Goal: Task Accomplishment & Management: Manage account settings

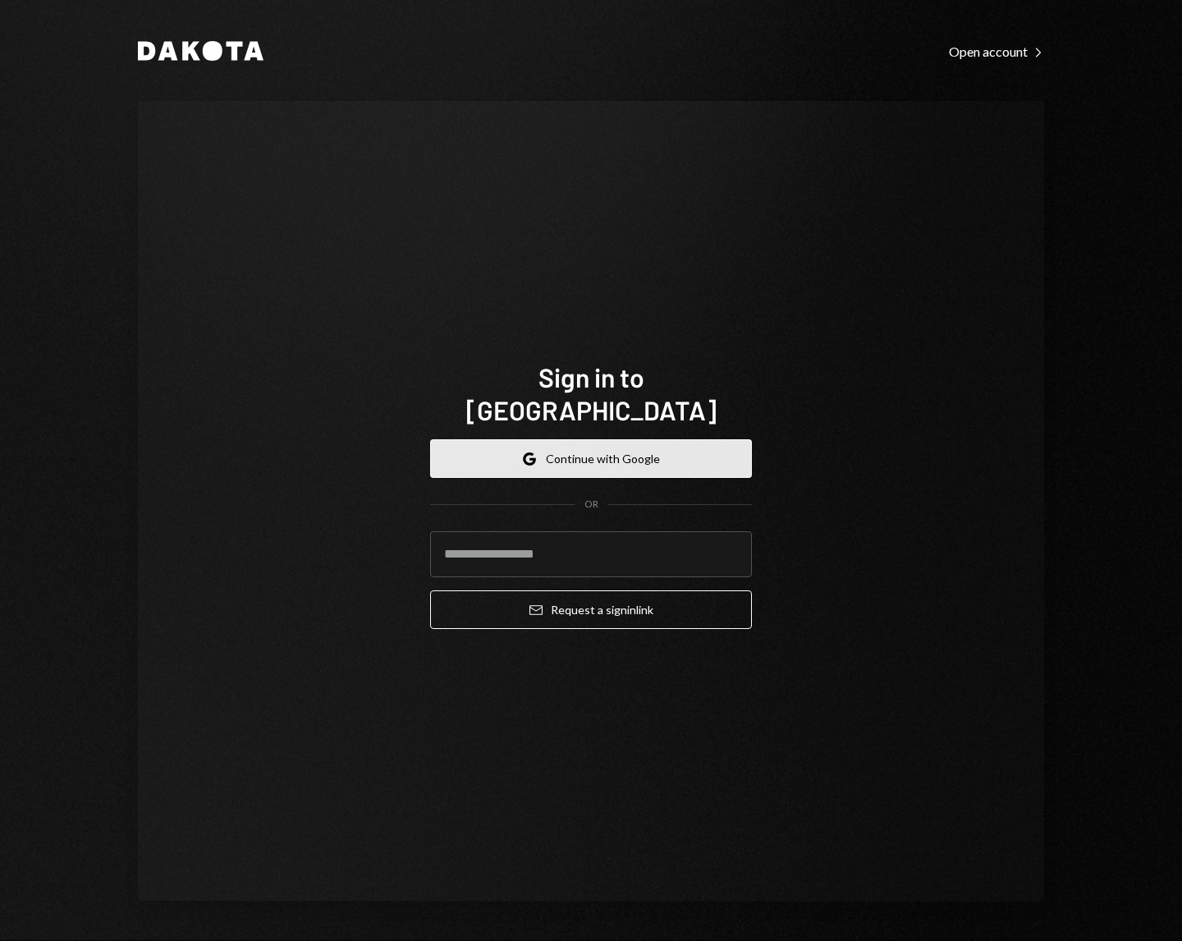
click at [549, 452] on button "Google Continue with Google" at bounding box center [591, 458] width 322 height 39
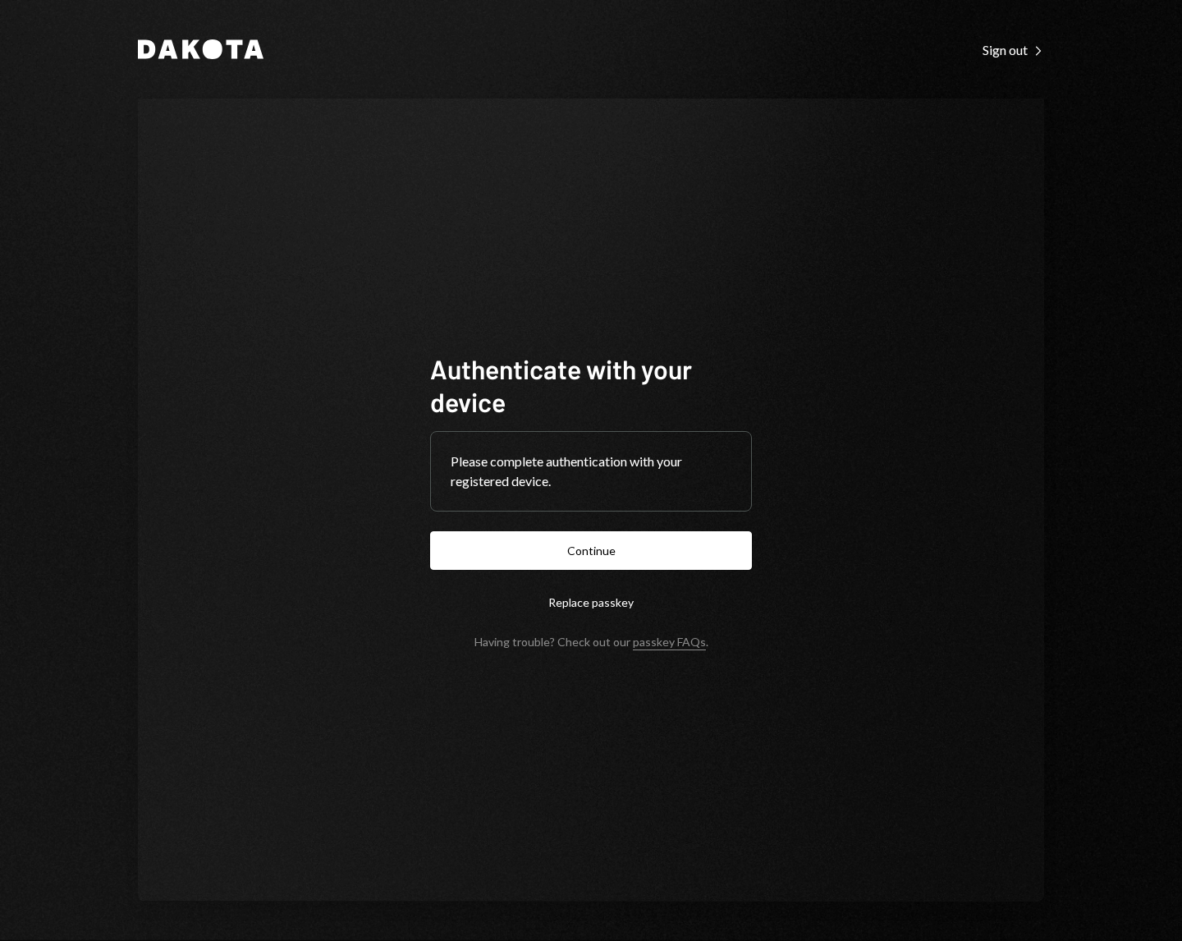
click at [430, 531] on button "Continue" at bounding box center [591, 550] width 322 height 39
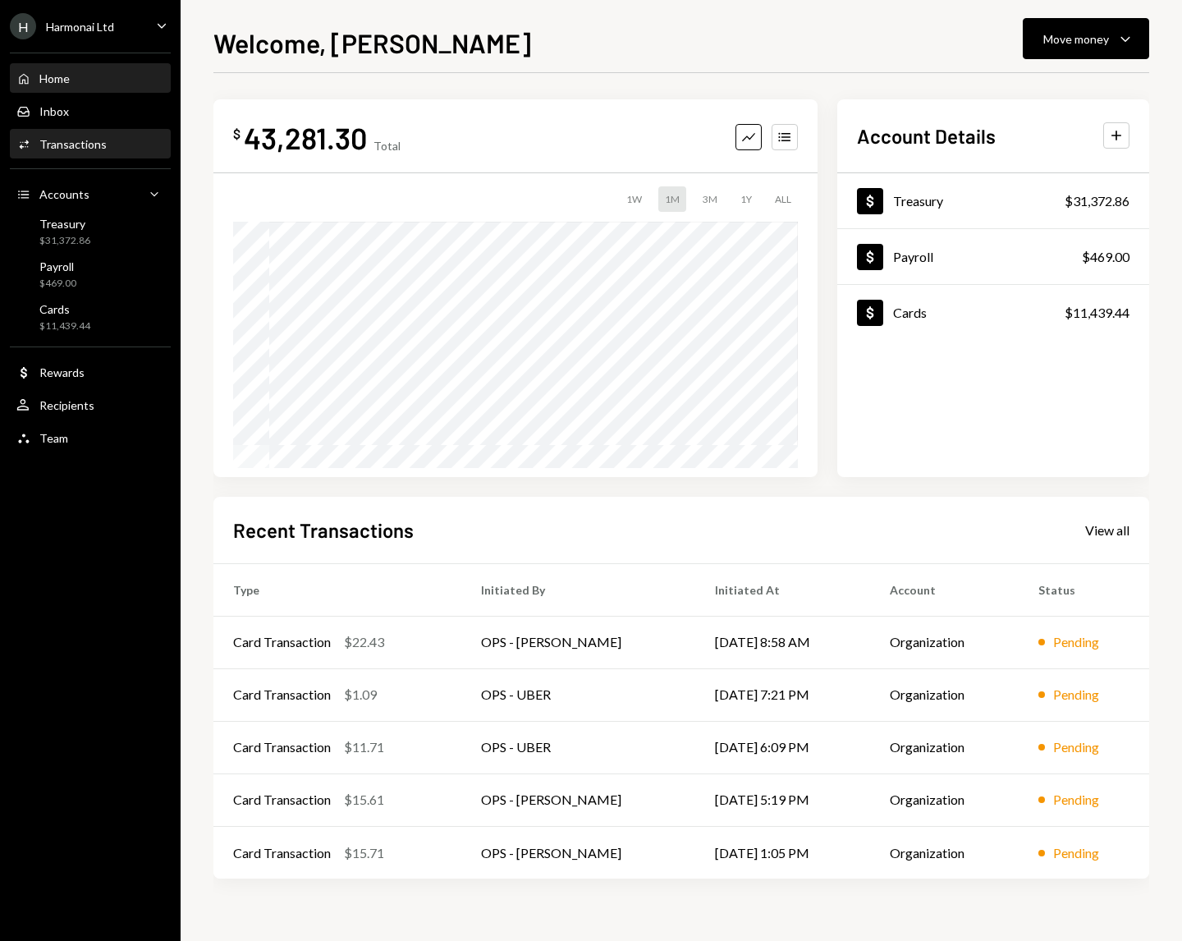
click at [61, 151] on div "Activities Transactions" at bounding box center [61, 144] width 90 height 15
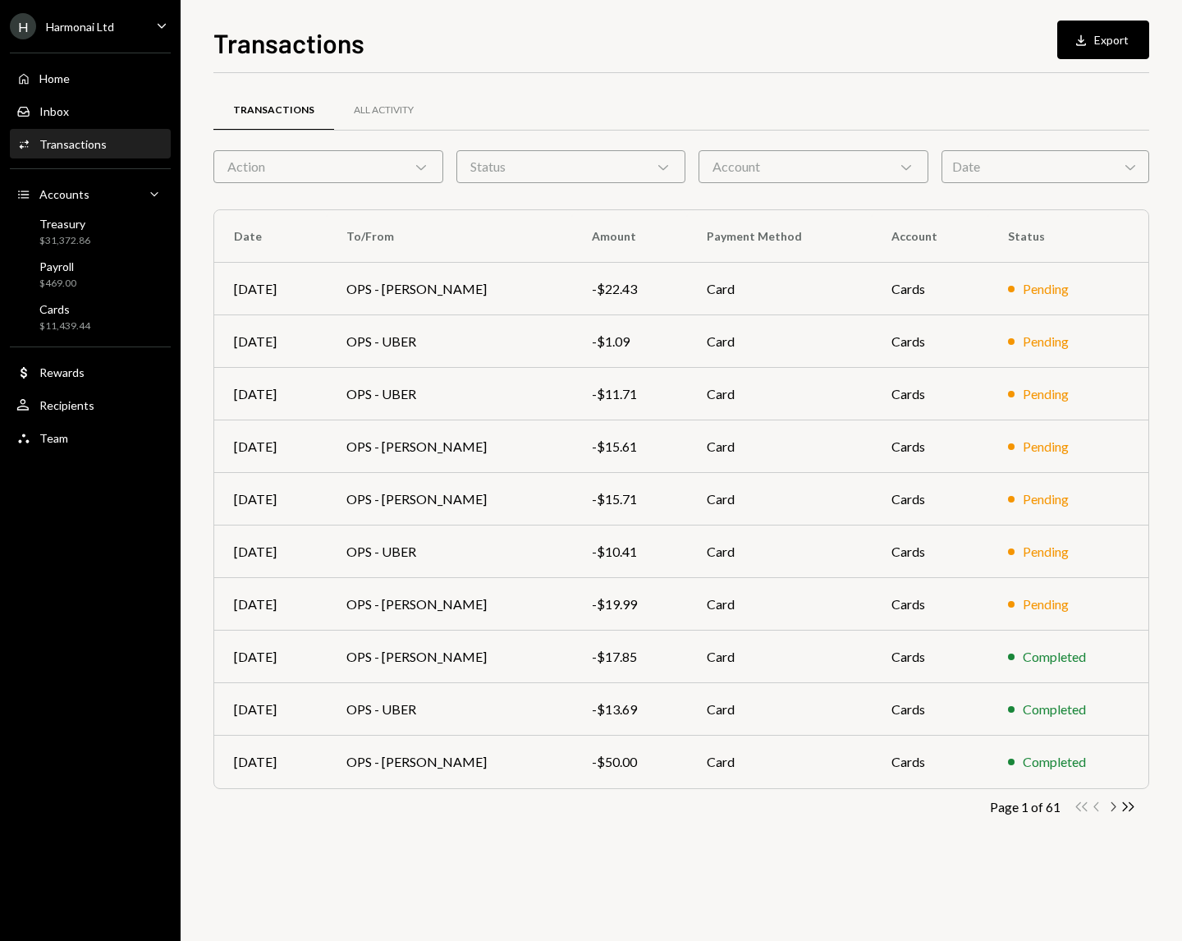
click at [1116, 806] on icon "Chevron Right" at bounding box center [1113, 807] width 16 height 16
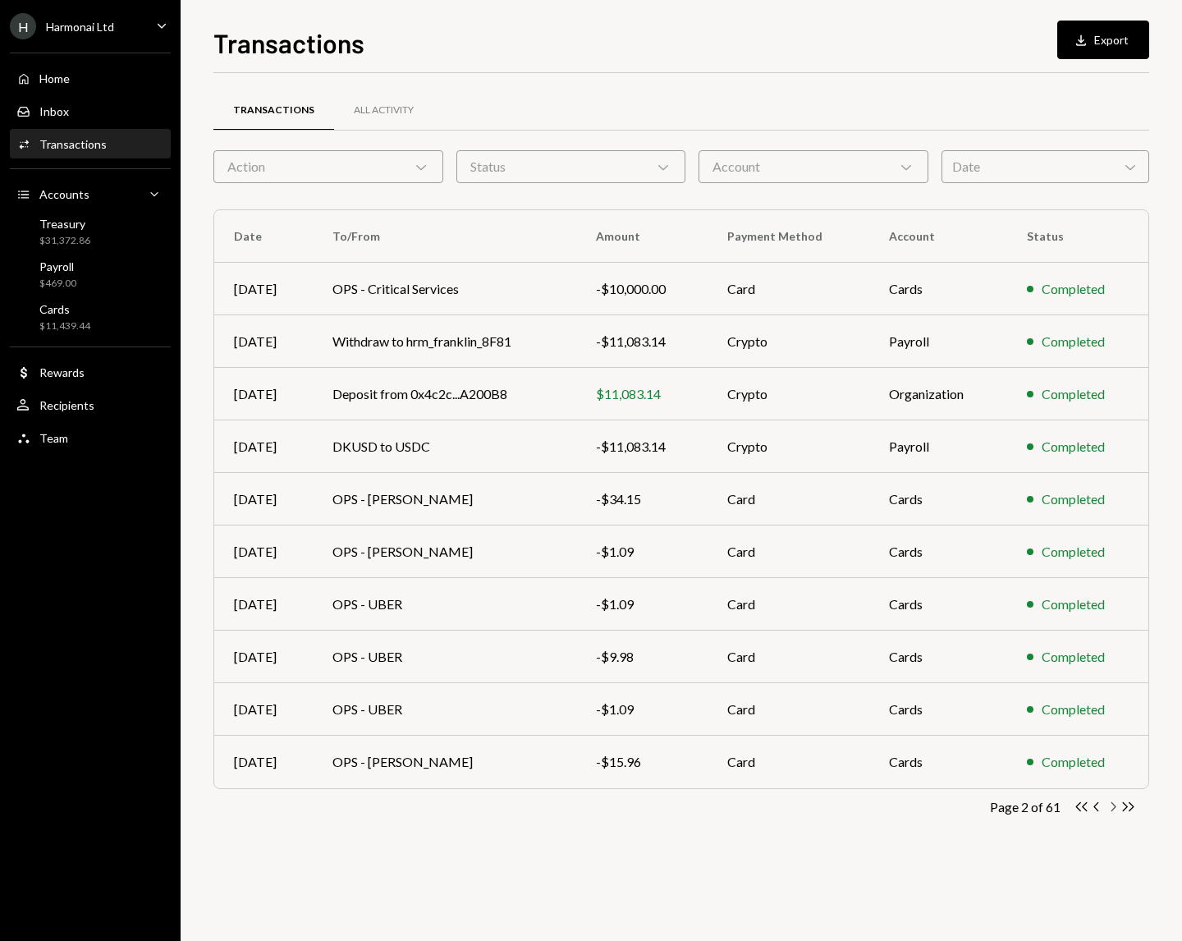
click at [1115, 810] on icon "Chevron Right" at bounding box center [1113, 807] width 16 height 16
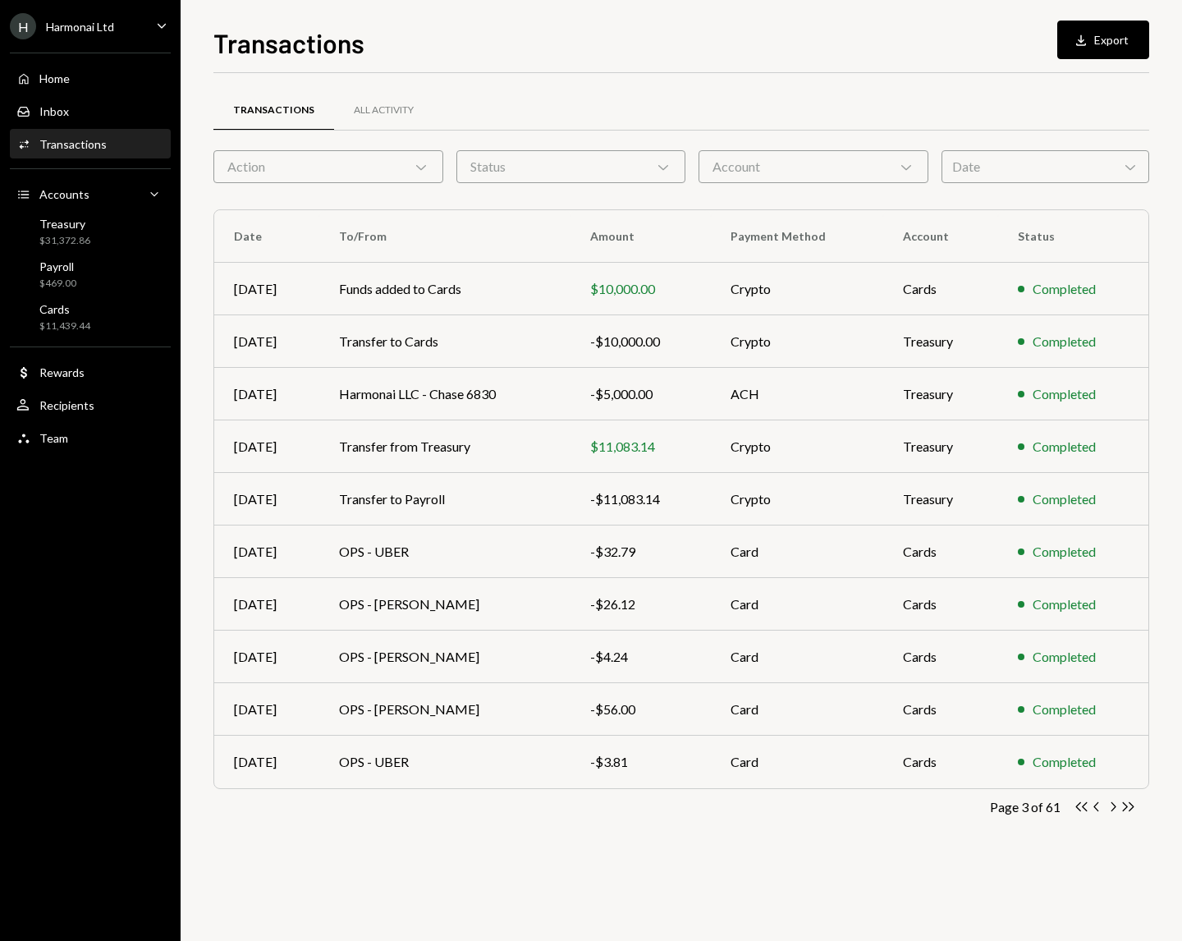
click at [1115, 810] on icon "Chevron Right" at bounding box center [1113, 807] width 16 height 16
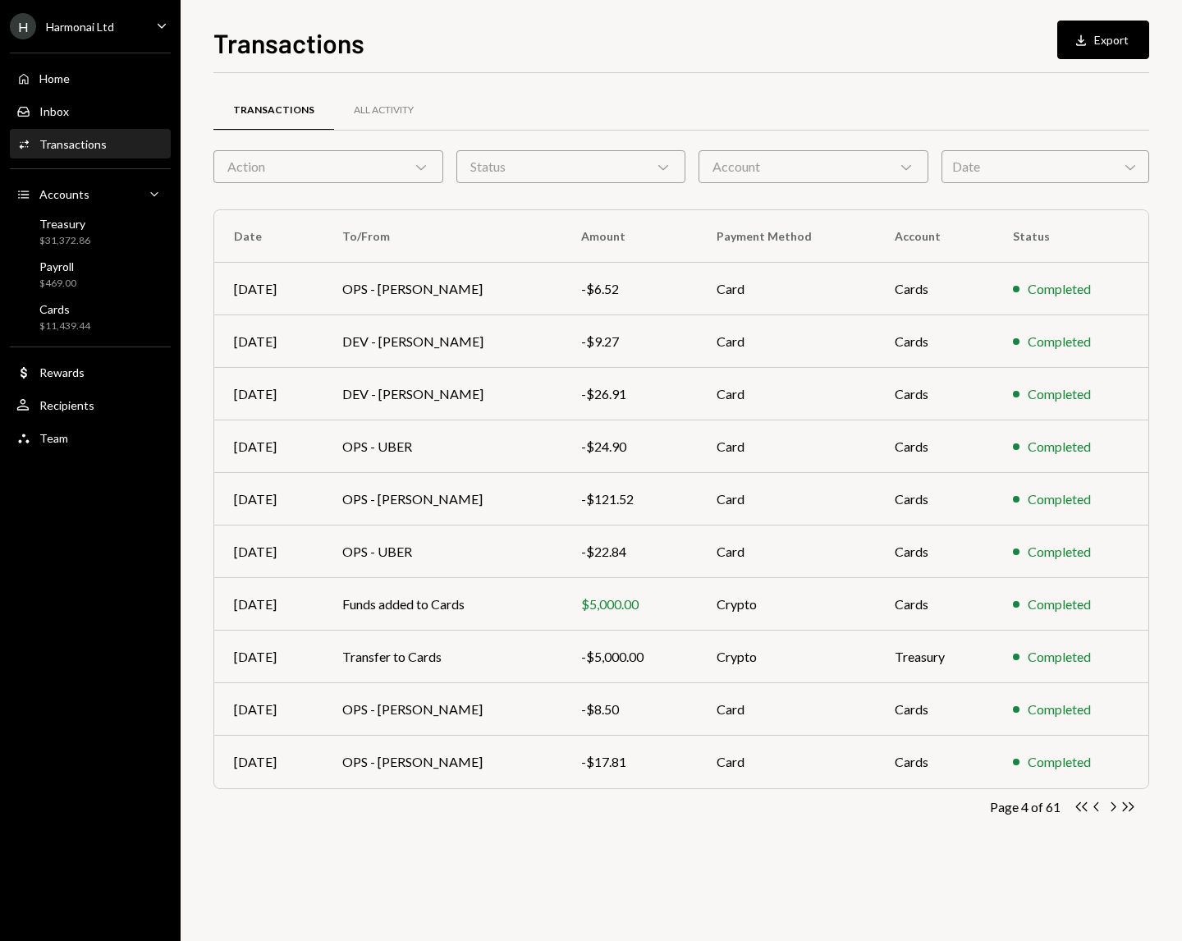
click at [1115, 810] on icon "Chevron Right" at bounding box center [1113, 807] width 16 height 16
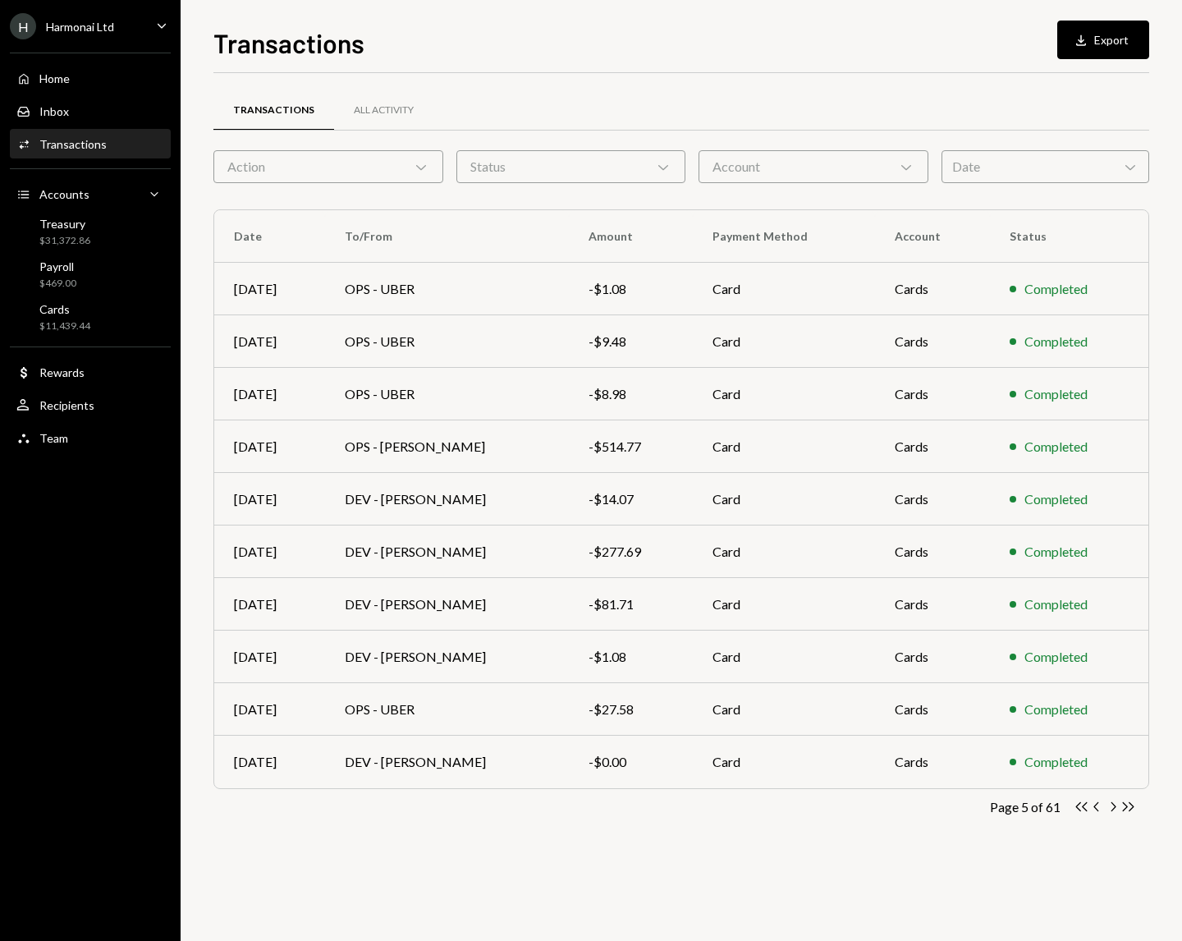
click at [1115, 810] on icon "Chevron Right" at bounding box center [1113, 807] width 16 height 16
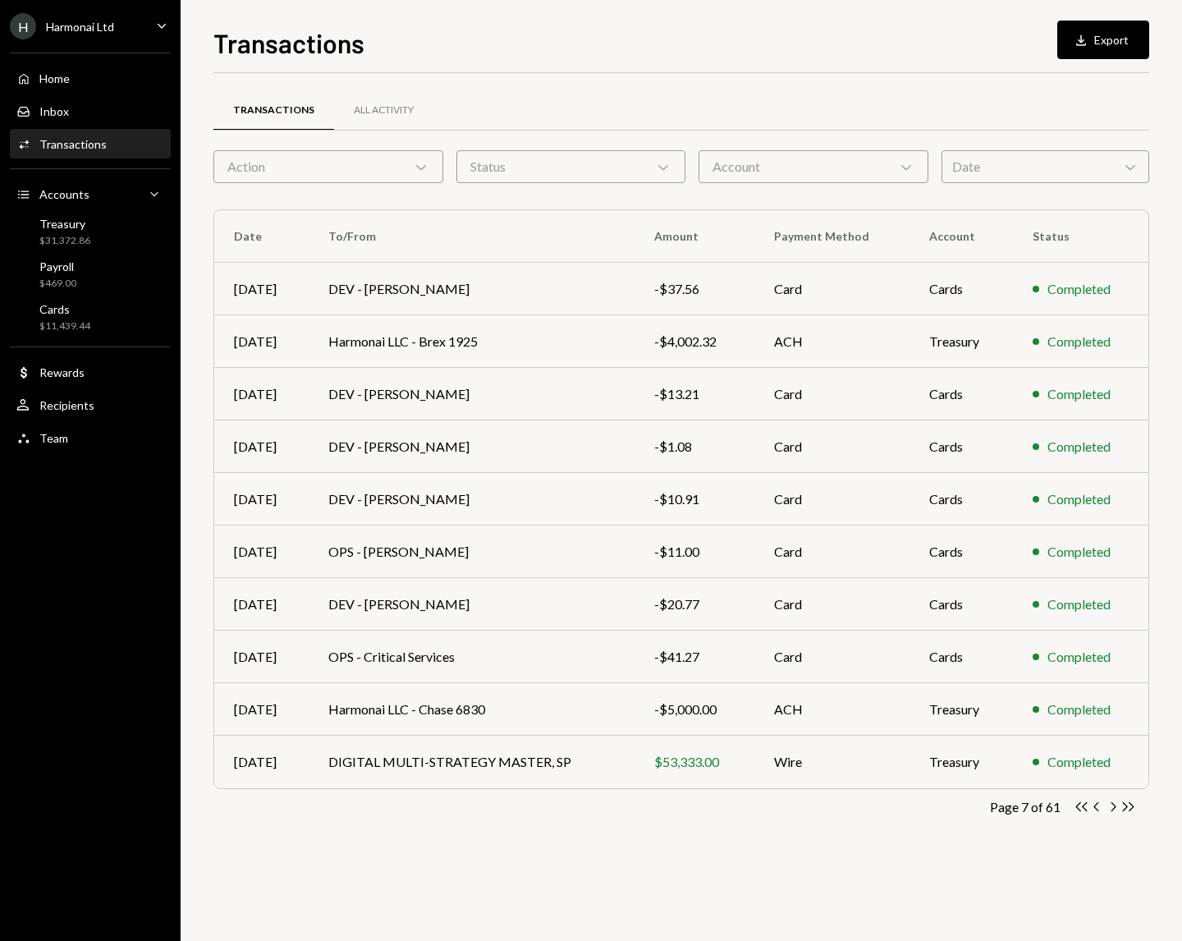
click at [1115, 810] on icon "Chevron Right" at bounding box center [1113, 807] width 16 height 16
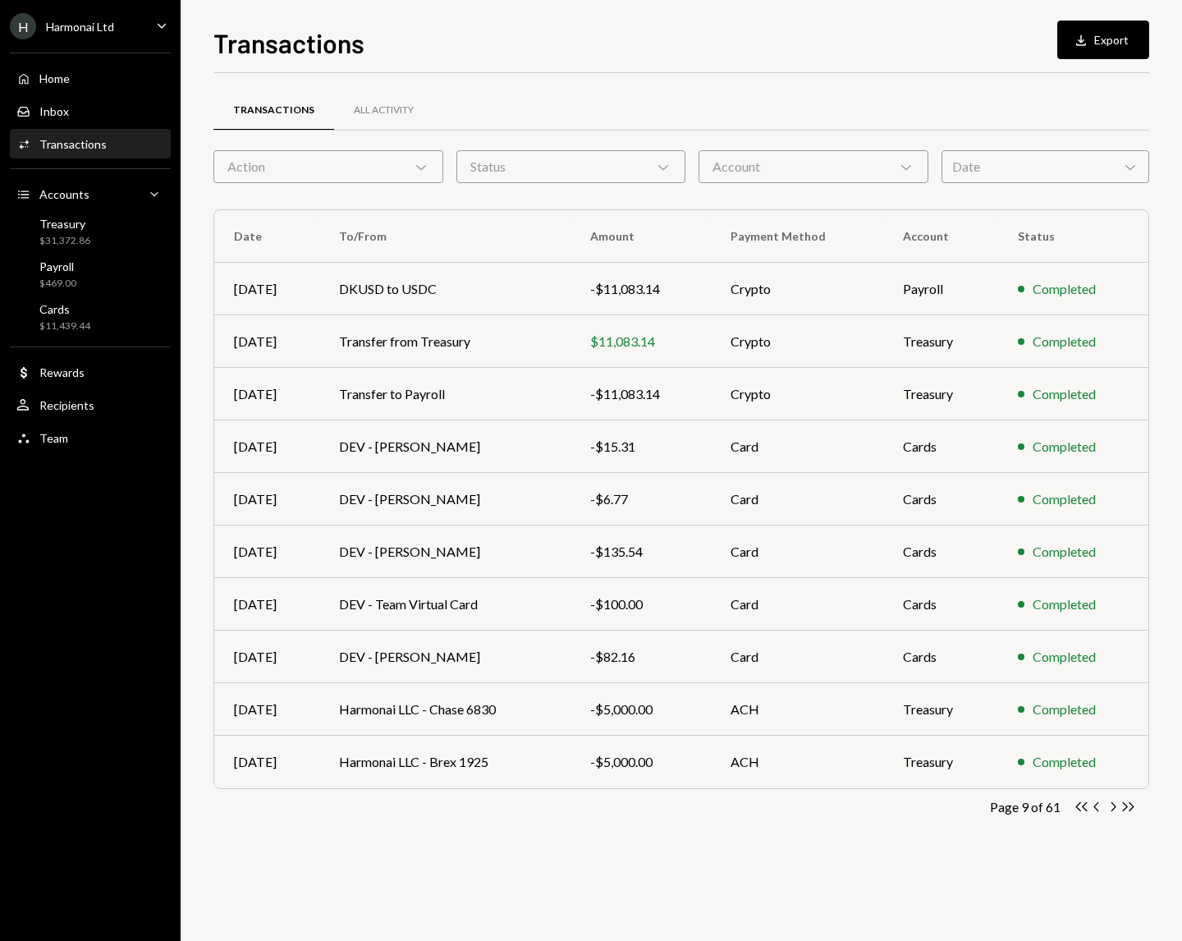
click at [1115, 810] on icon "Chevron Right" at bounding box center [1113, 807] width 16 height 16
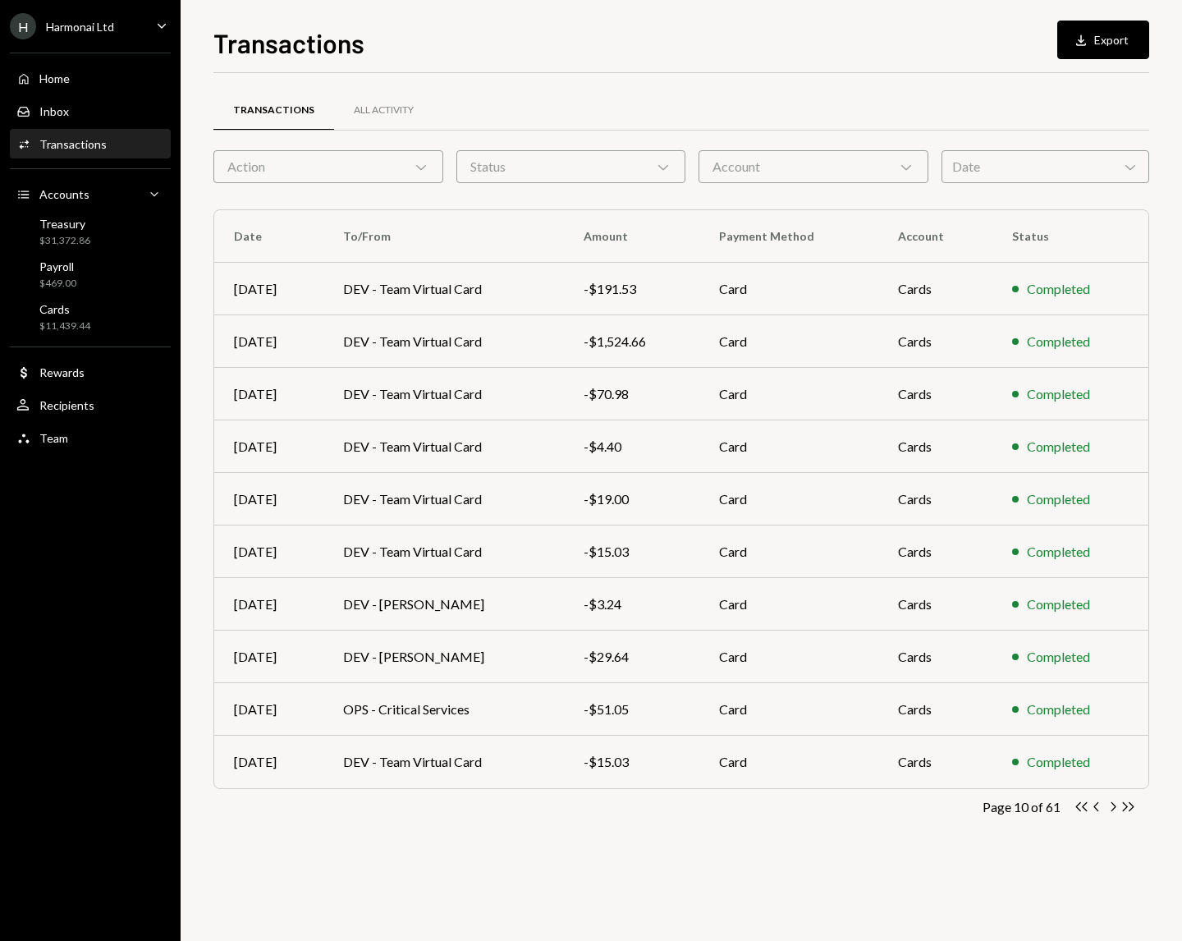
click at [1115, 810] on icon "Chevron Right" at bounding box center [1113, 807] width 16 height 16
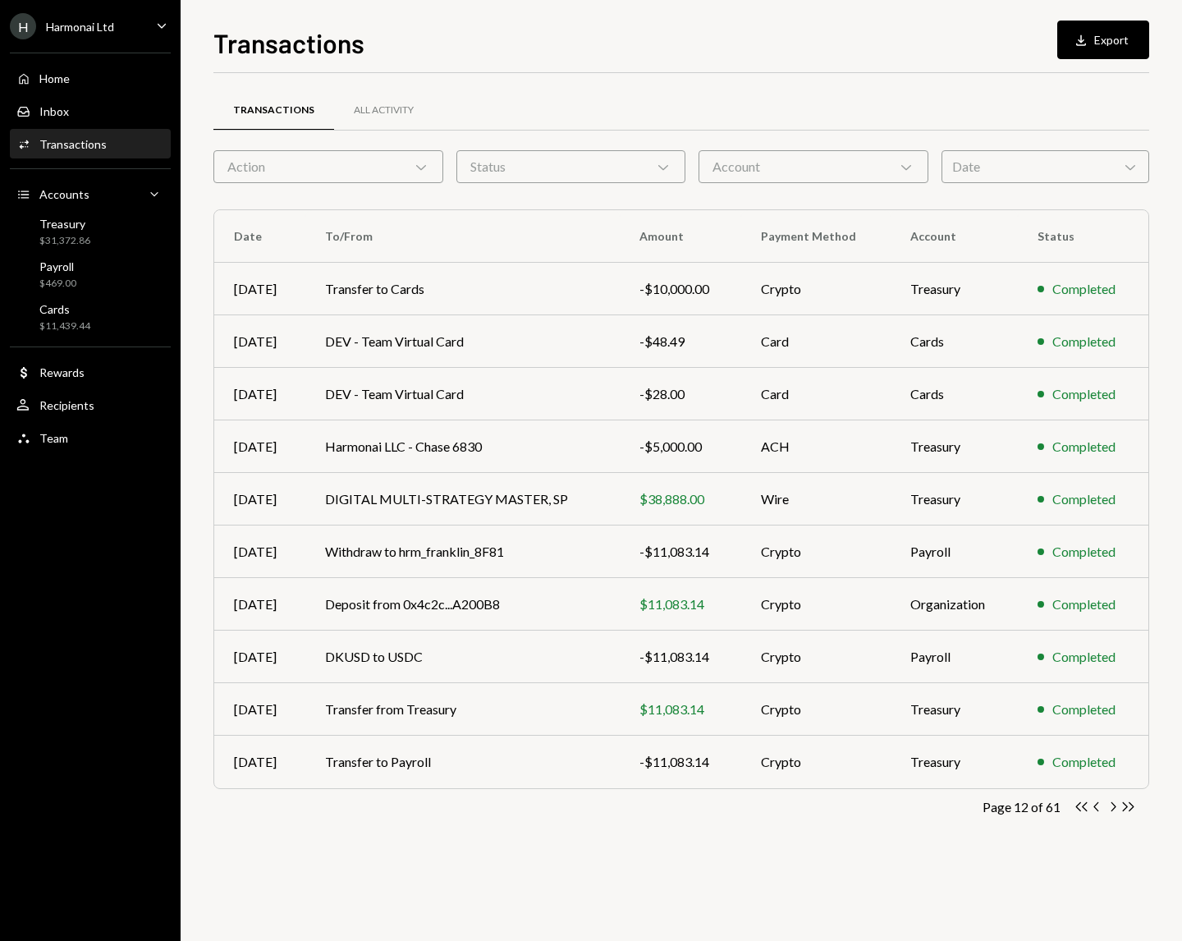
click at [1113, 810] on icon "Chevron Right" at bounding box center [1113, 807] width 16 height 16
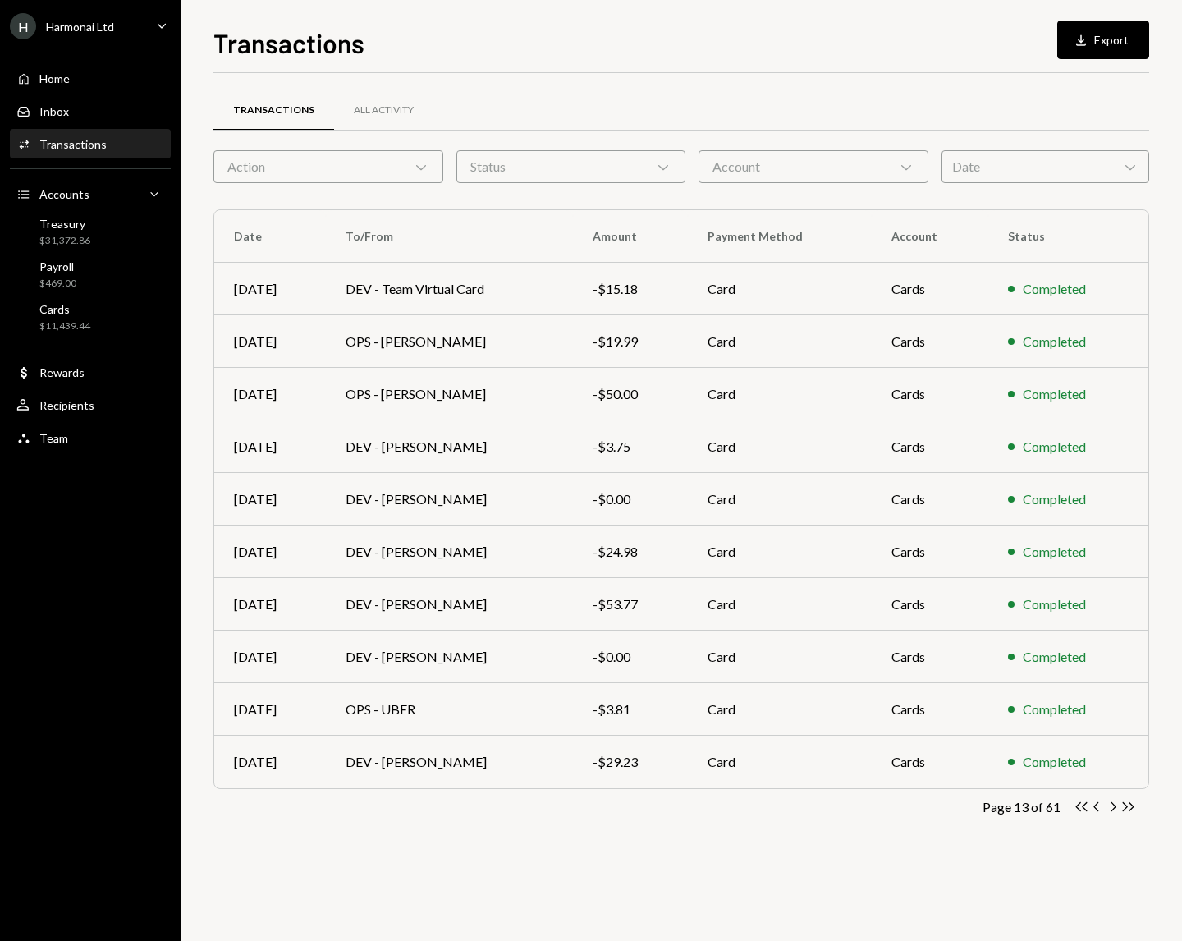
click at [1113, 810] on icon "Chevron Right" at bounding box center [1113, 807] width 16 height 16
click at [1108, 806] on icon "Chevron Right" at bounding box center [1113, 807] width 16 height 16
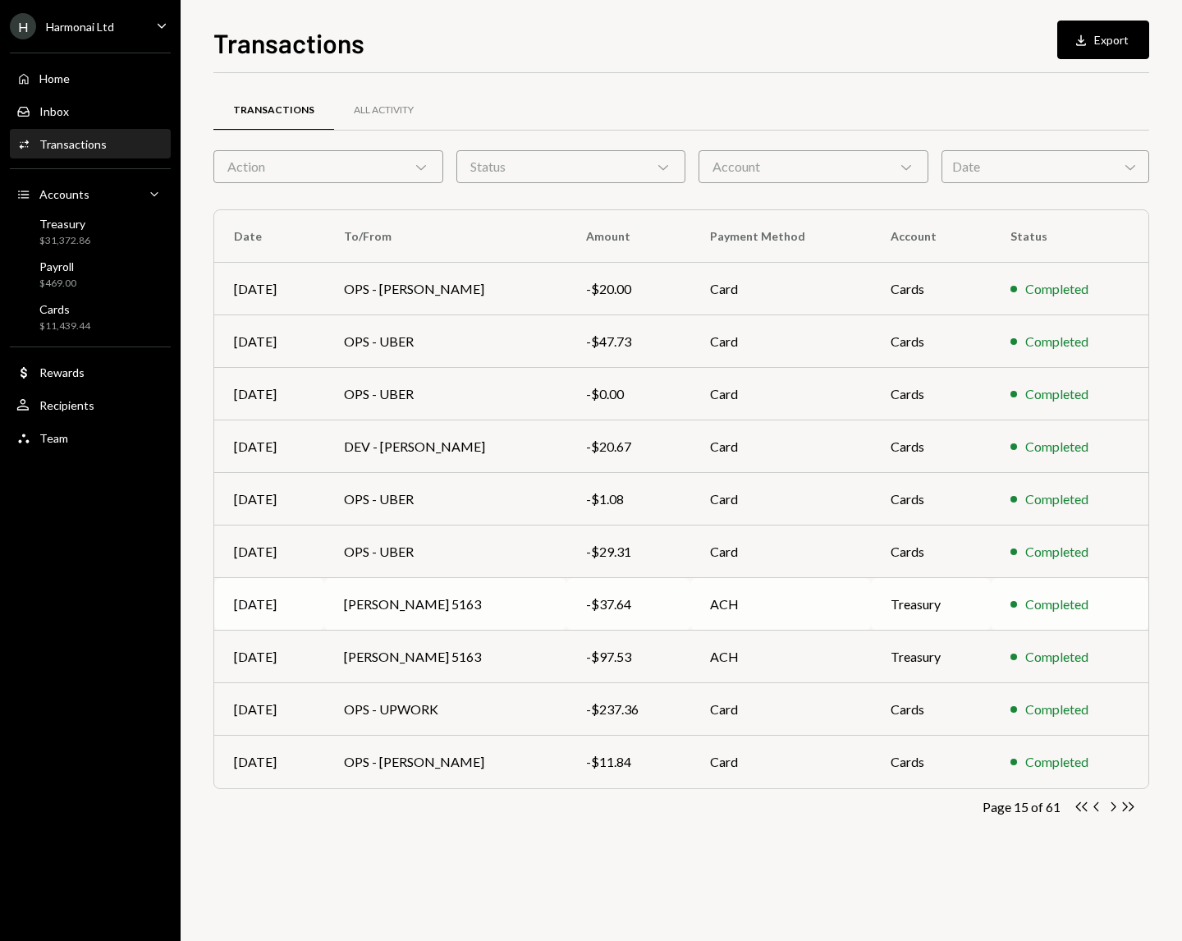
click at [789, 611] on td "ACH" at bounding box center [781, 604] width 181 height 53
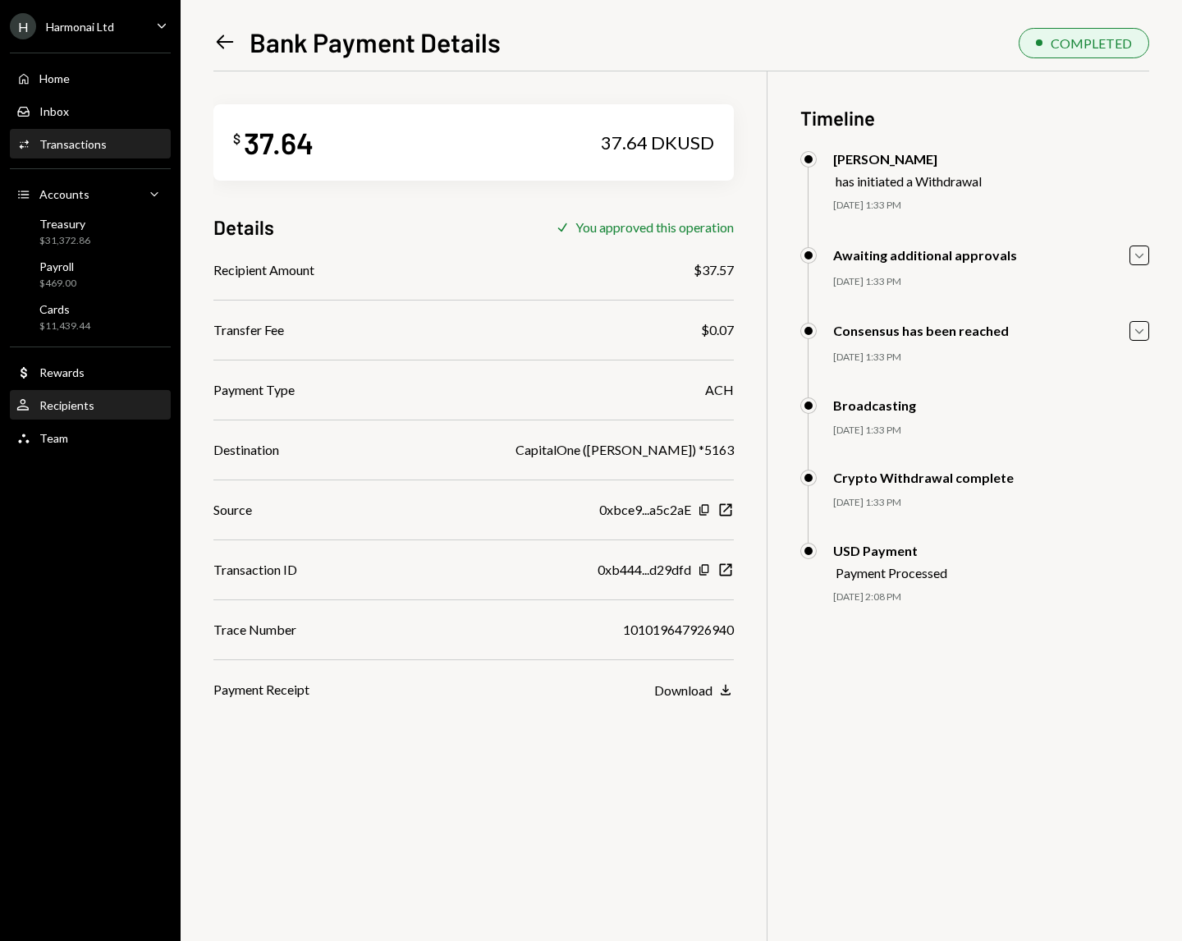
click at [77, 400] on div "Recipients" at bounding box center [66, 405] width 55 height 14
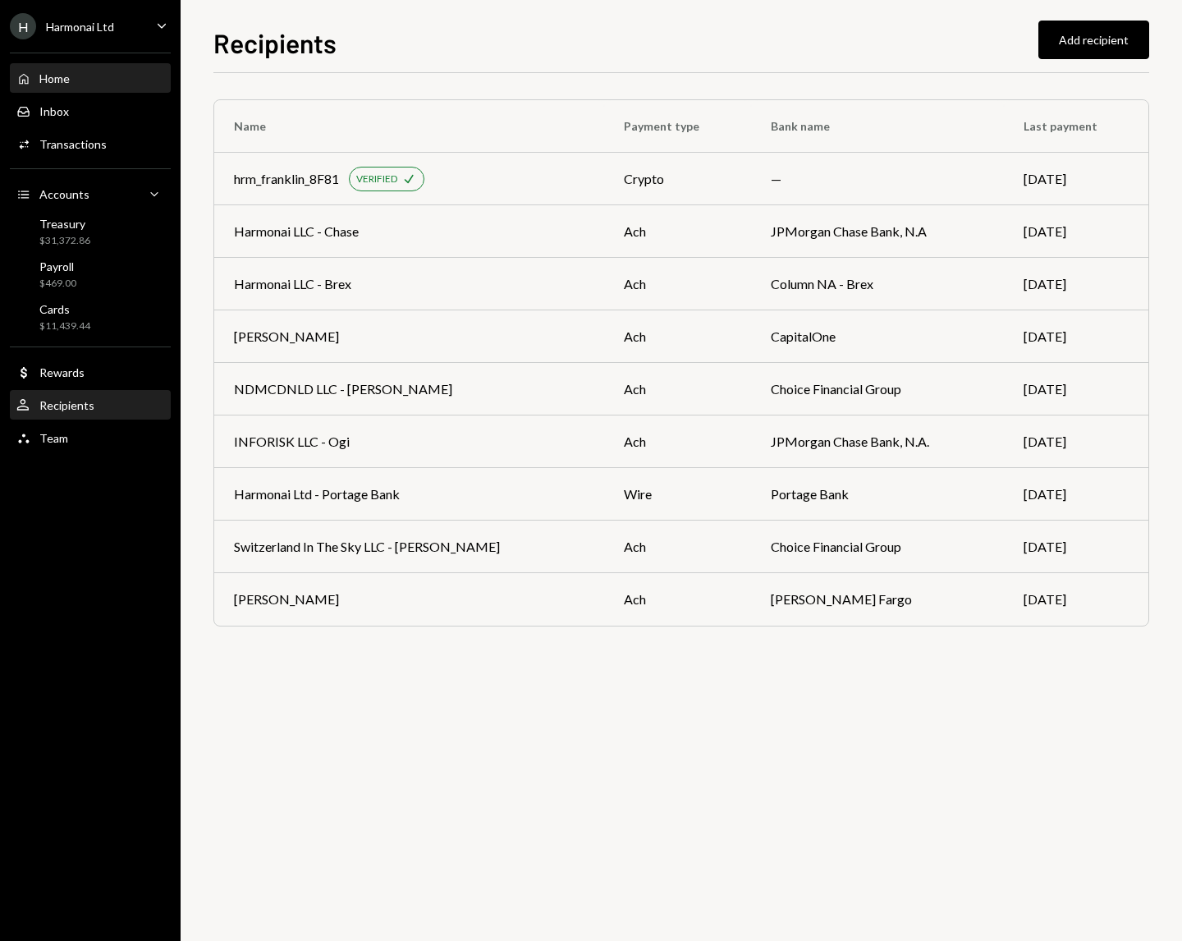
click at [67, 76] on div "Home" at bounding box center [54, 78] width 30 height 14
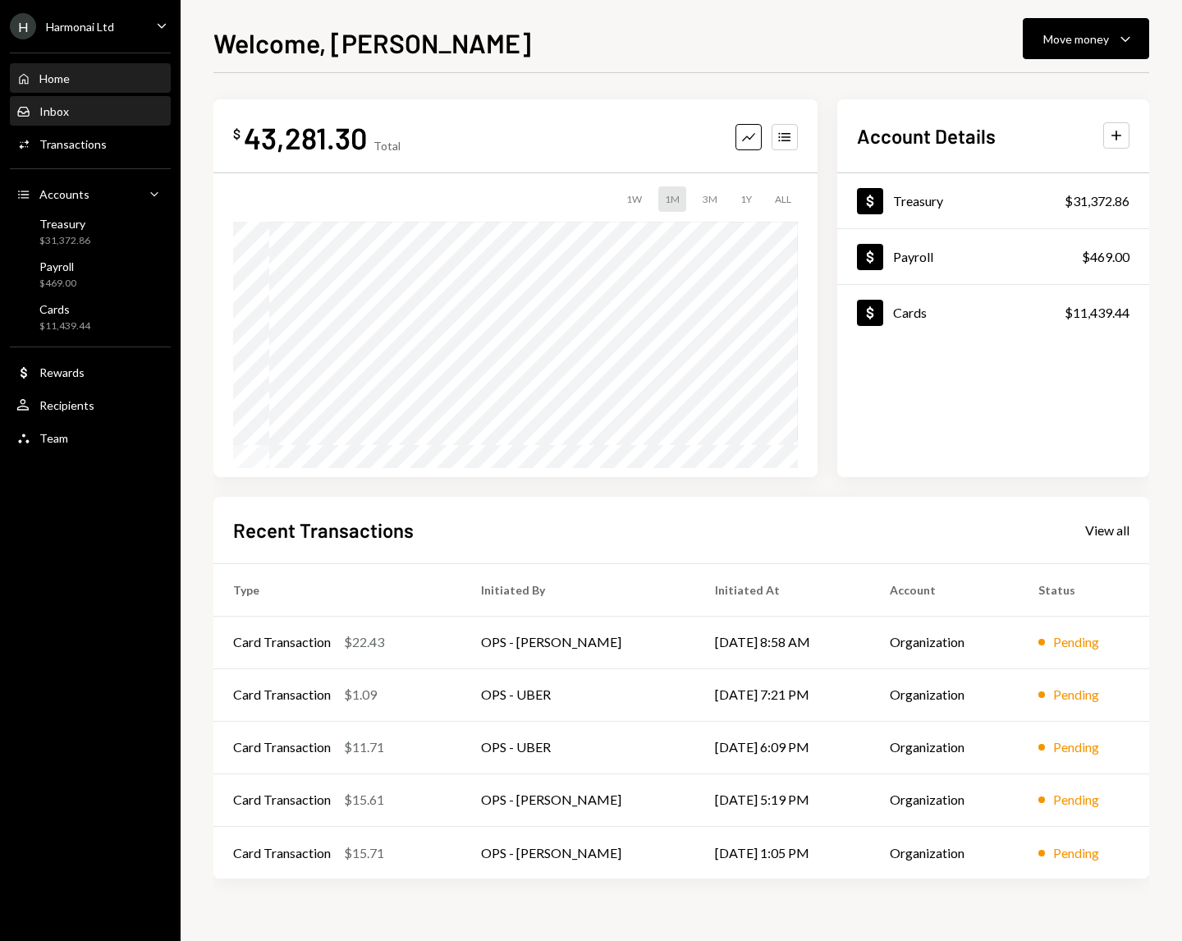
click at [62, 118] on div "Inbox Inbox" at bounding box center [90, 112] width 148 height 28
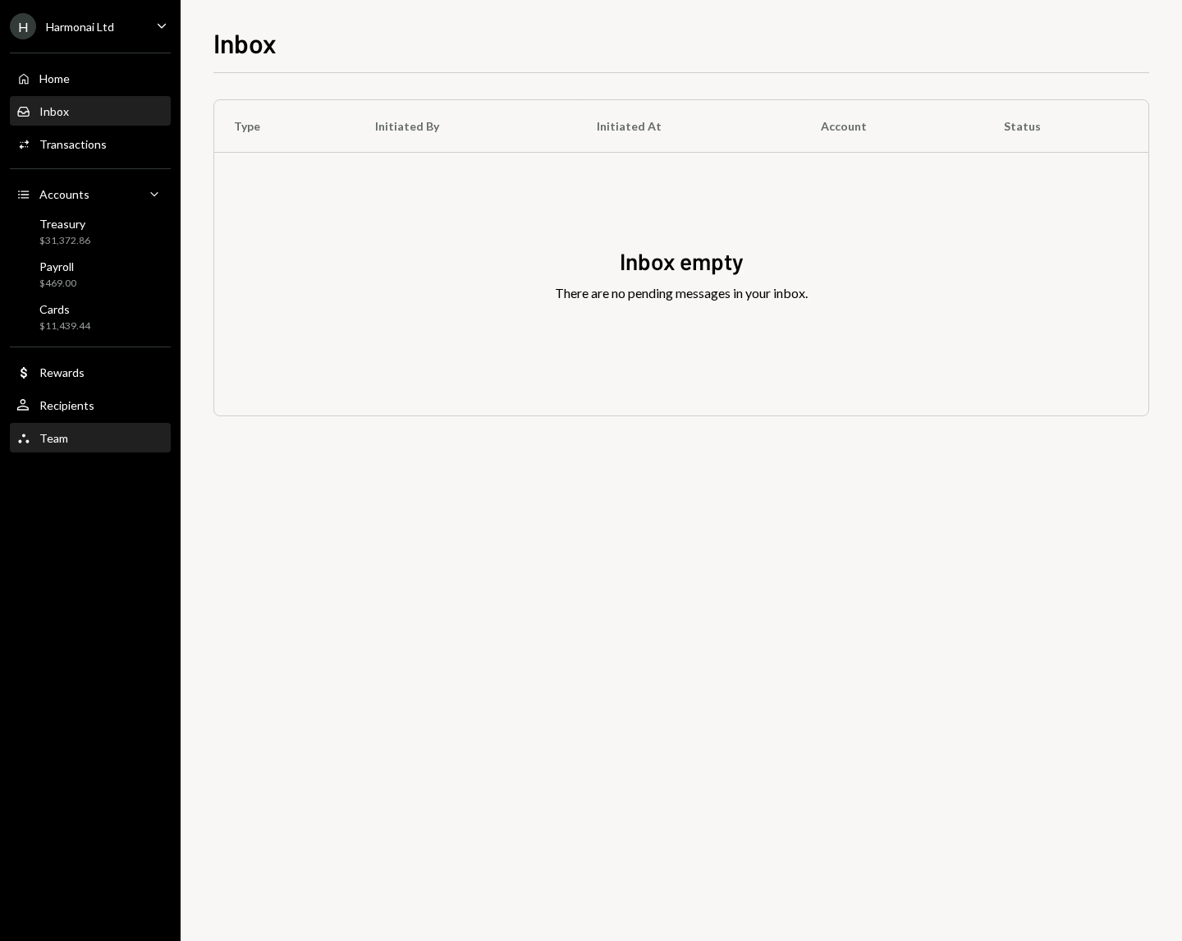
click at [108, 442] on div "Team Team" at bounding box center [90, 438] width 148 height 15
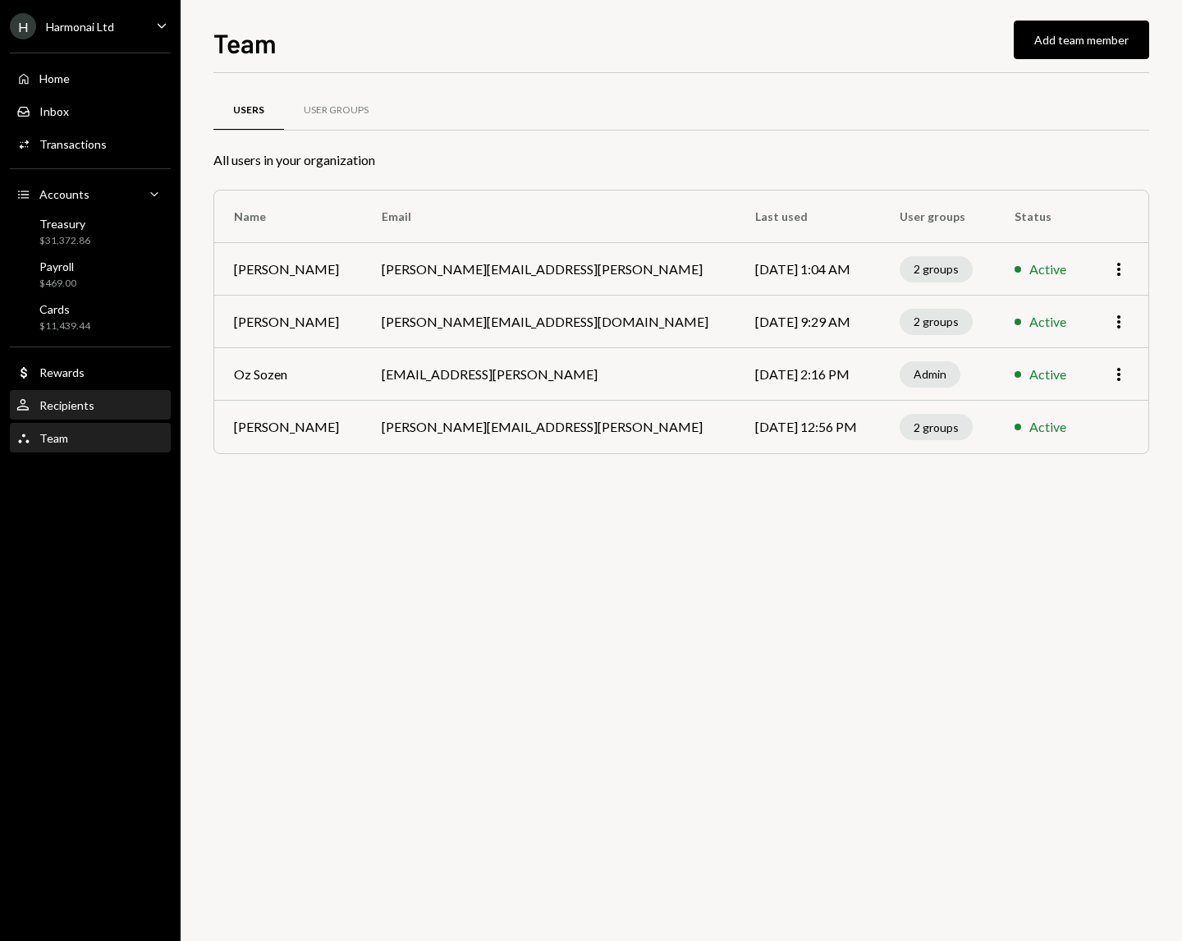
click at [78, 404] on div "Recipients" at bounding box center [66, 405] width 55 height 14
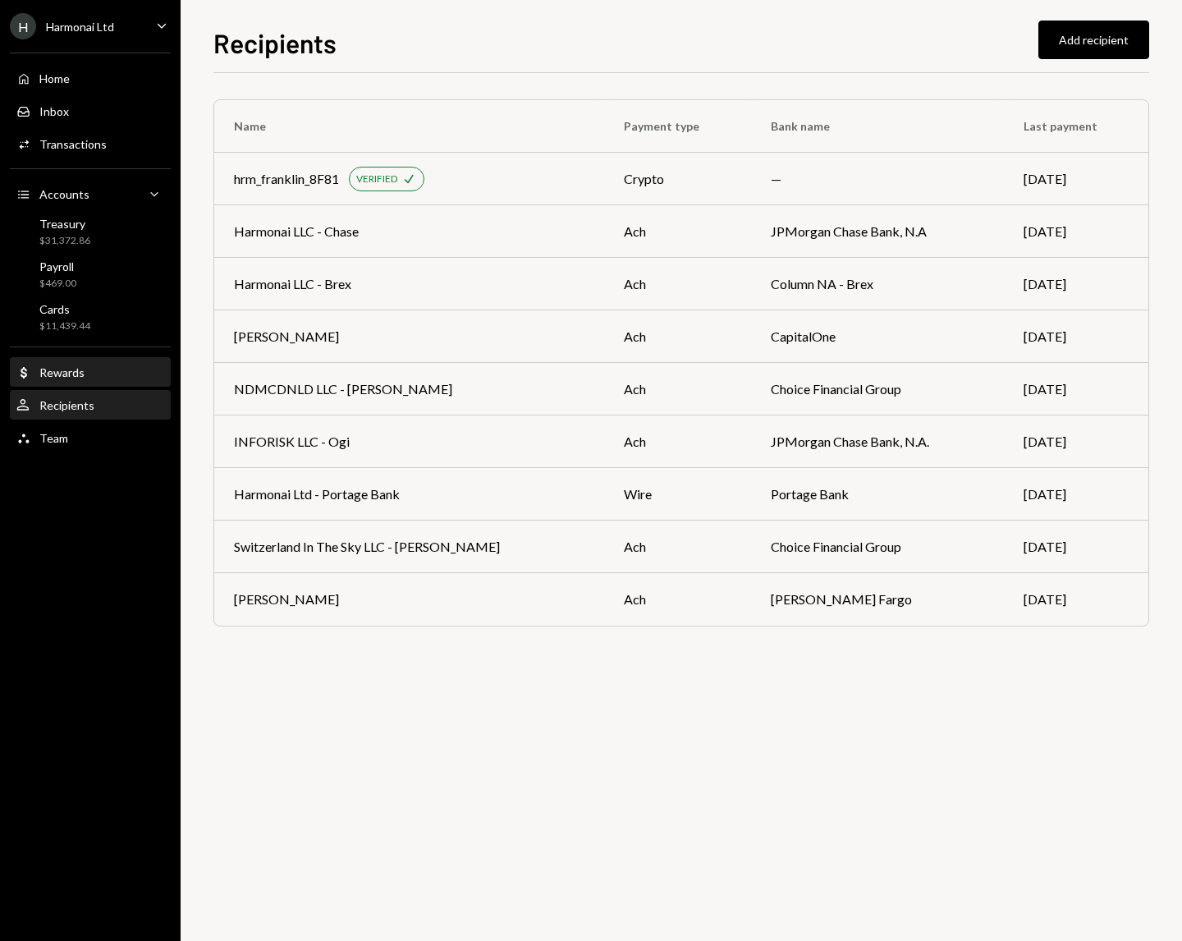
click at [78, 379] on div "Rewards" at bounding box center [61, 372] width 45 height 14
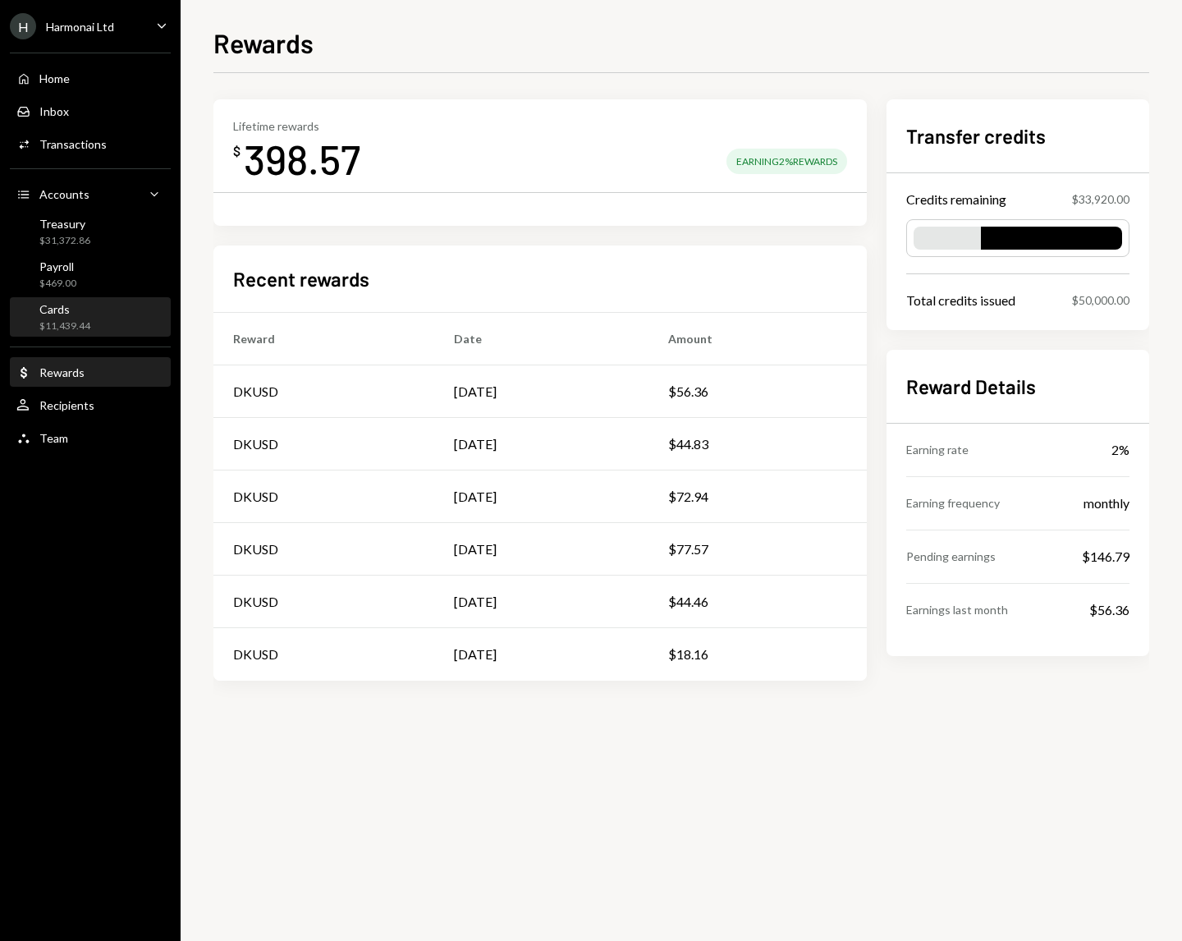
click at [103, 323] on div "Cards $11,439.44" at bounding box center [90, 317] width 148 height 31
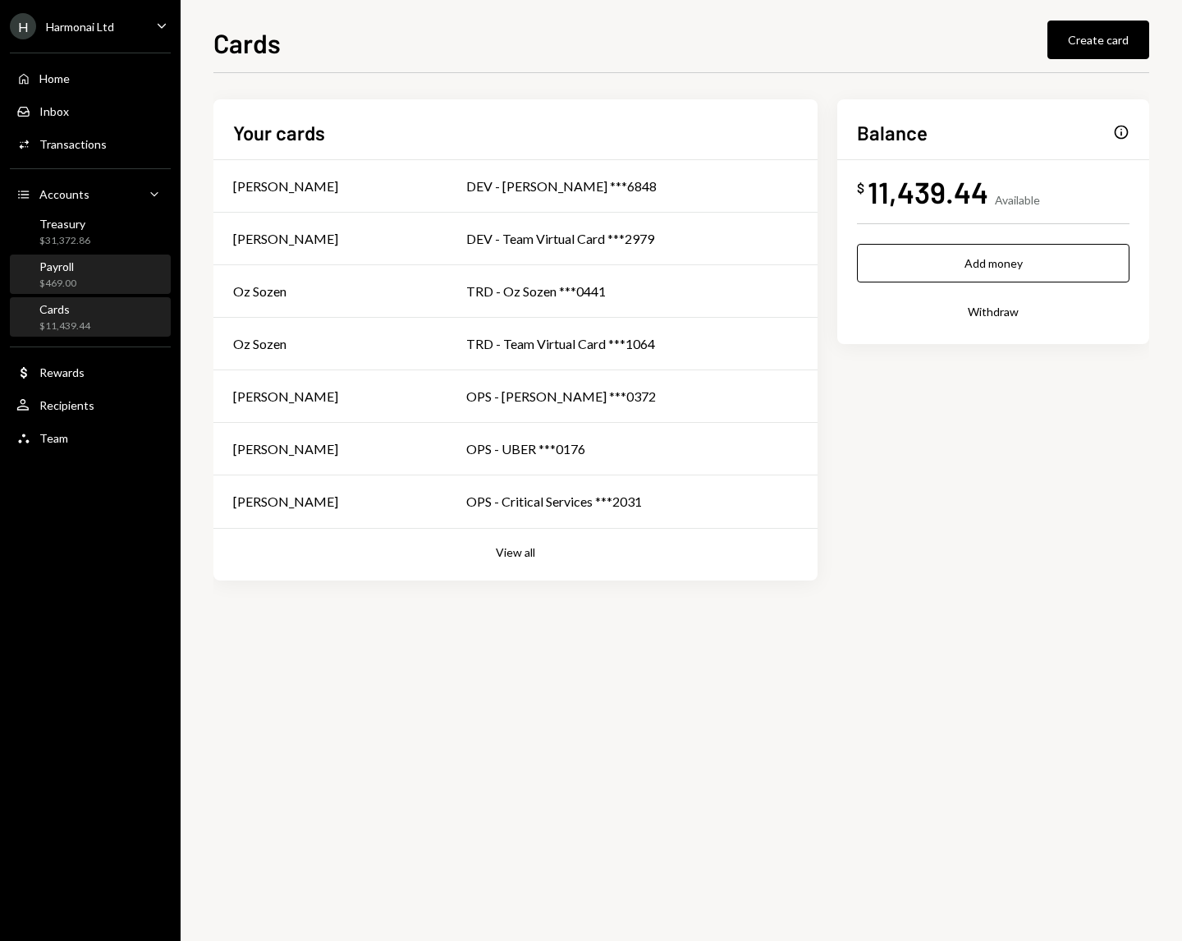
click at [102, 282] on div "Payroll $469.00" at bounding box center [90, 274] width 148 height 31
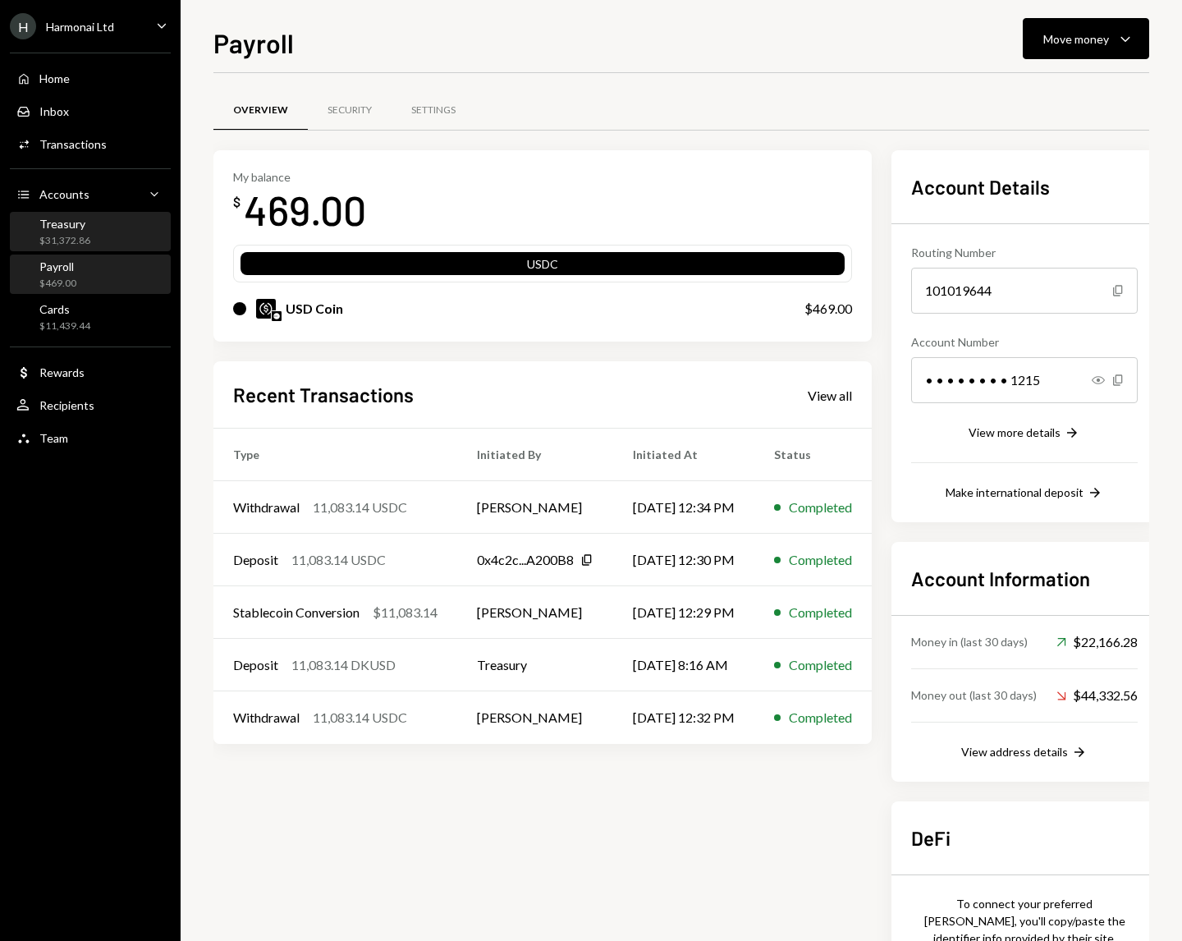
click at [77, 237] on div "$31,372.86" at bounding box center [64, 241] width 51 height 14
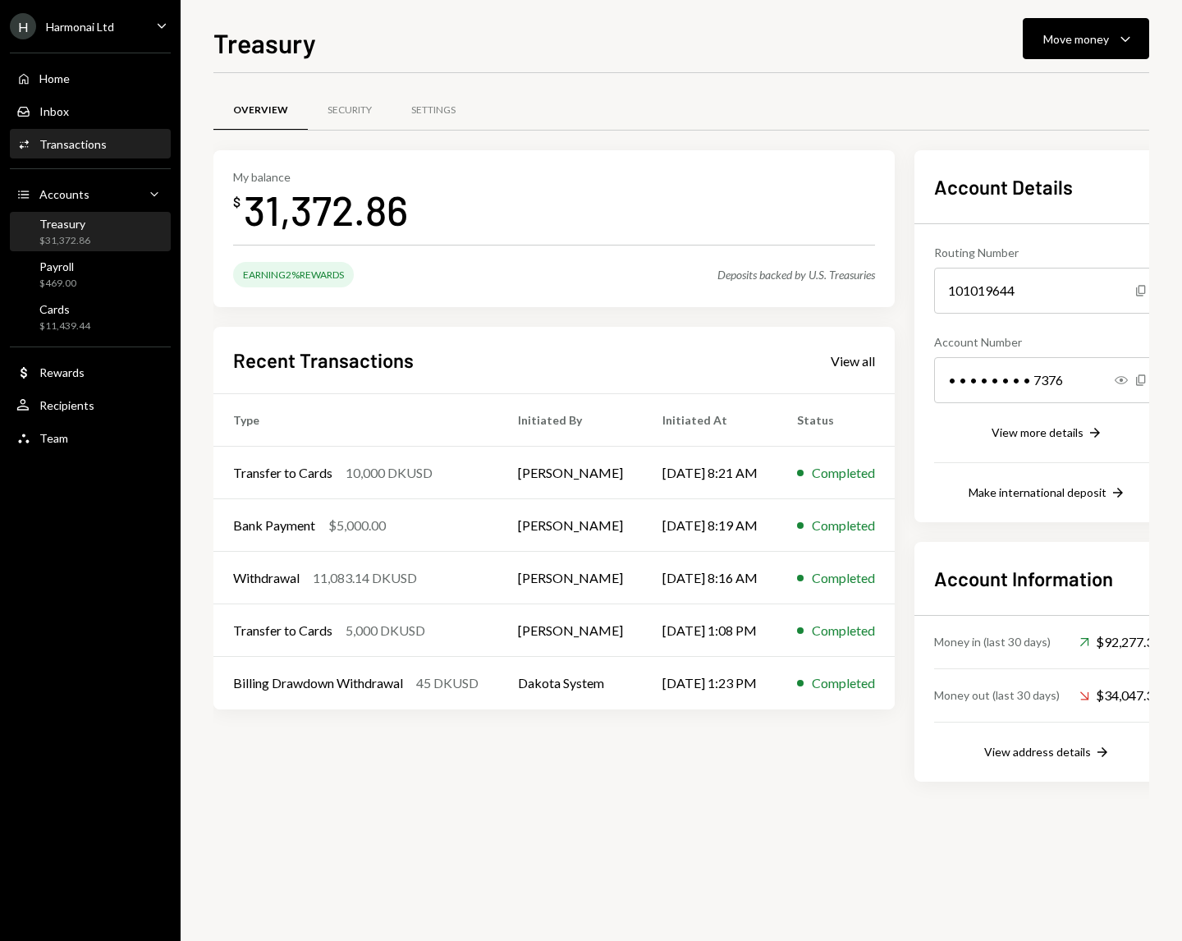
click at [76, 135] on div "Activities Transactions" at bounding box center [90, 145] width 148 height 28
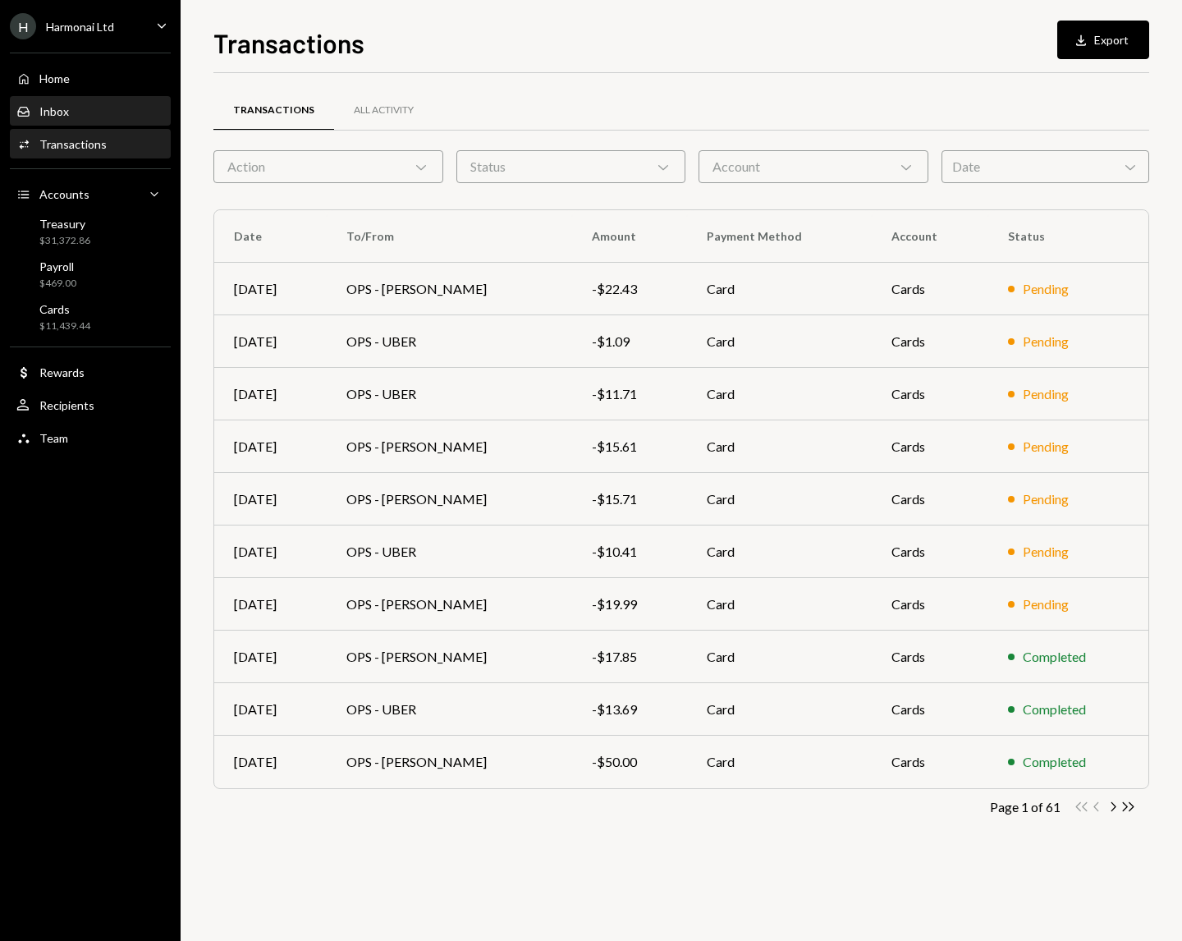
click at [72, 113] on div "Inbox Inbox" at bounding box center [90, 111] width 148 height 15
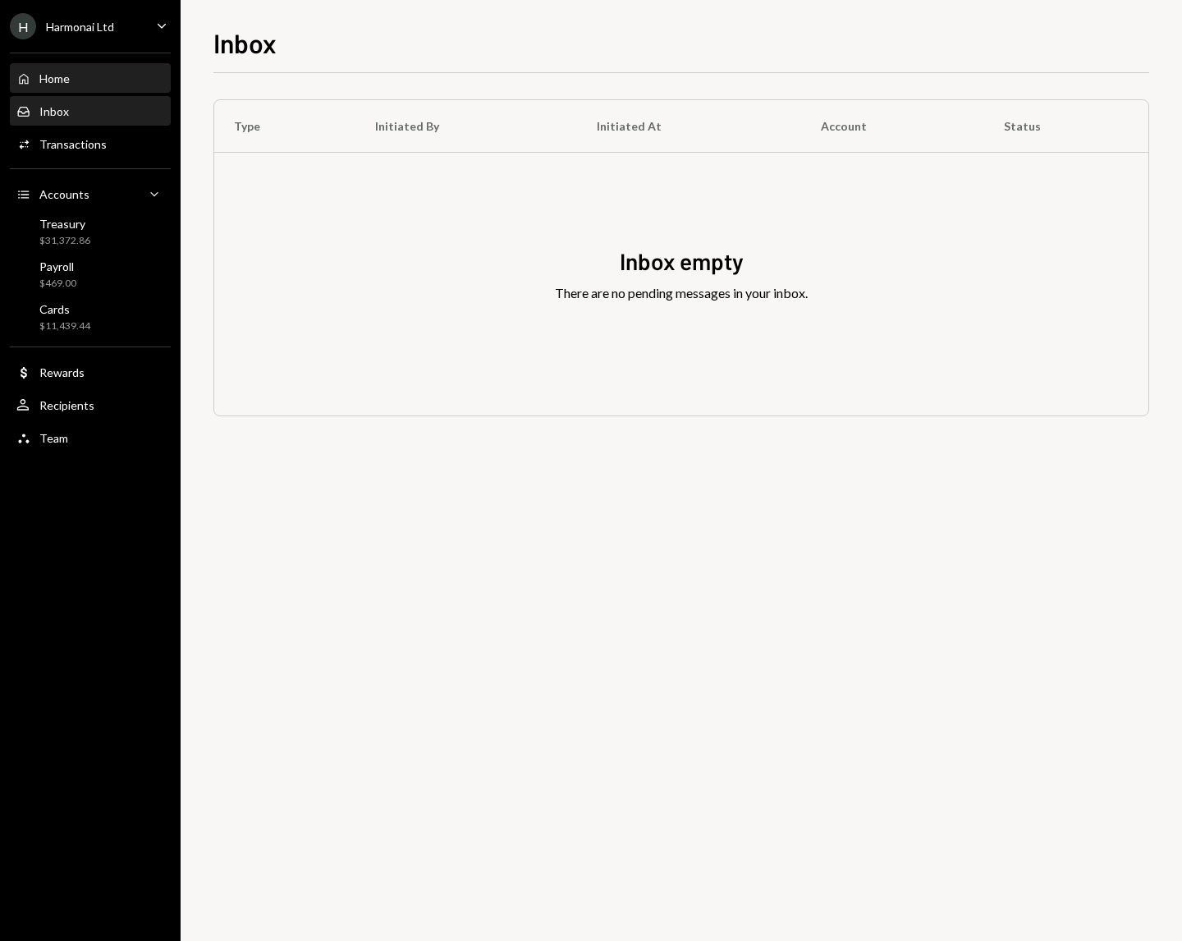
click at [68, 78] on div "Home" at bounding box center [54, 78] width 30 height 14
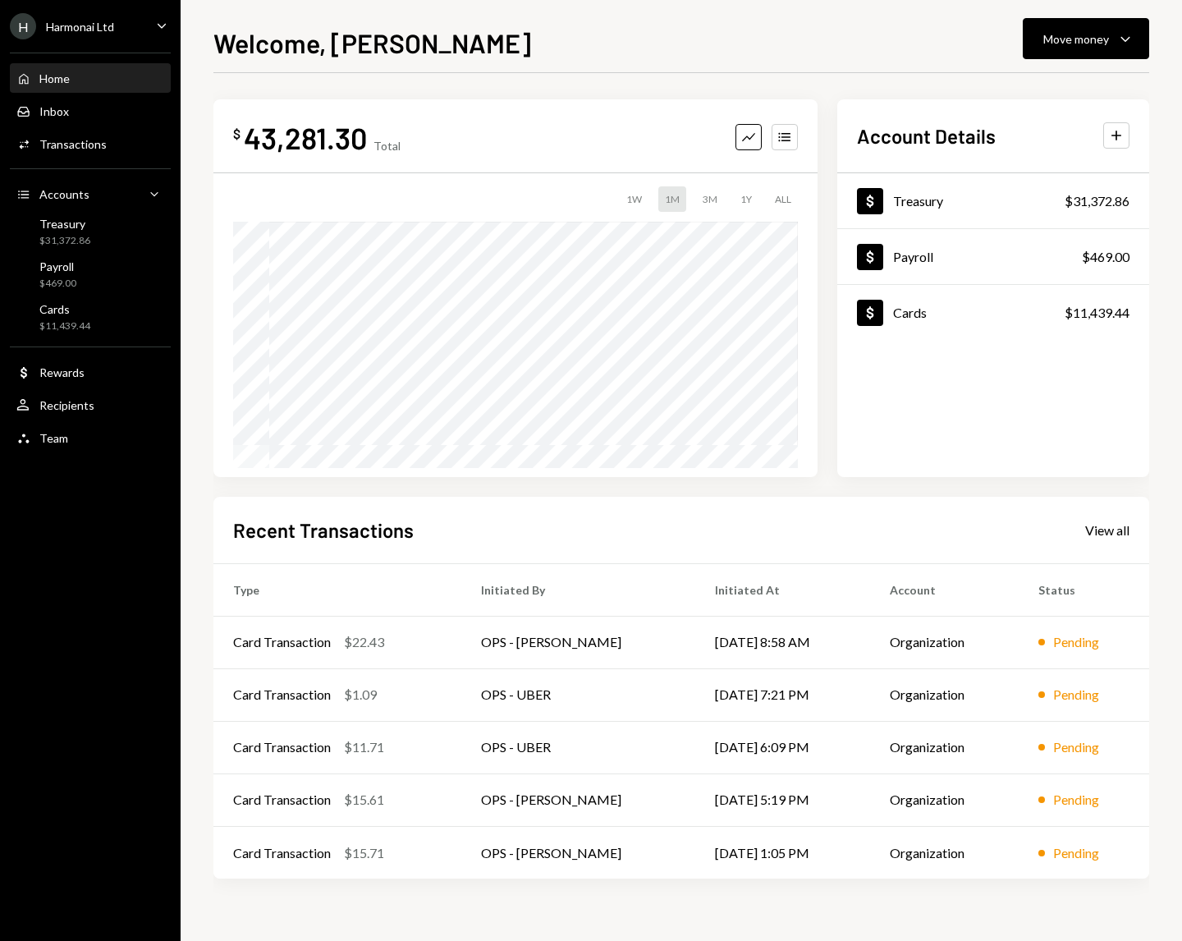
click at [134, 24] on div "H Harmonai Ltd Caret Down" at bounding box center [90, 26] width 181 height 26
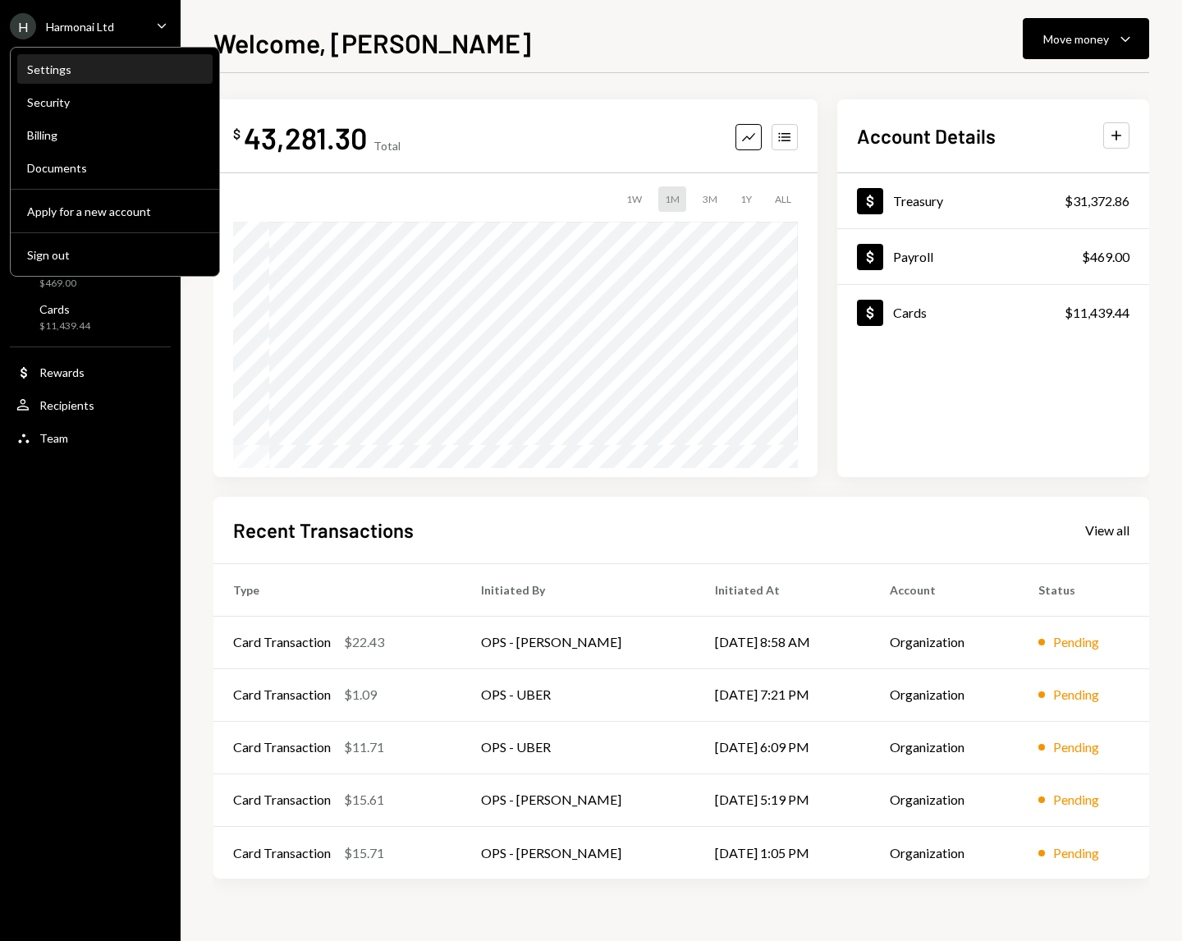
click at [91, 69] on div "Settings" at bounding box center [115, 69] width 176 height 14
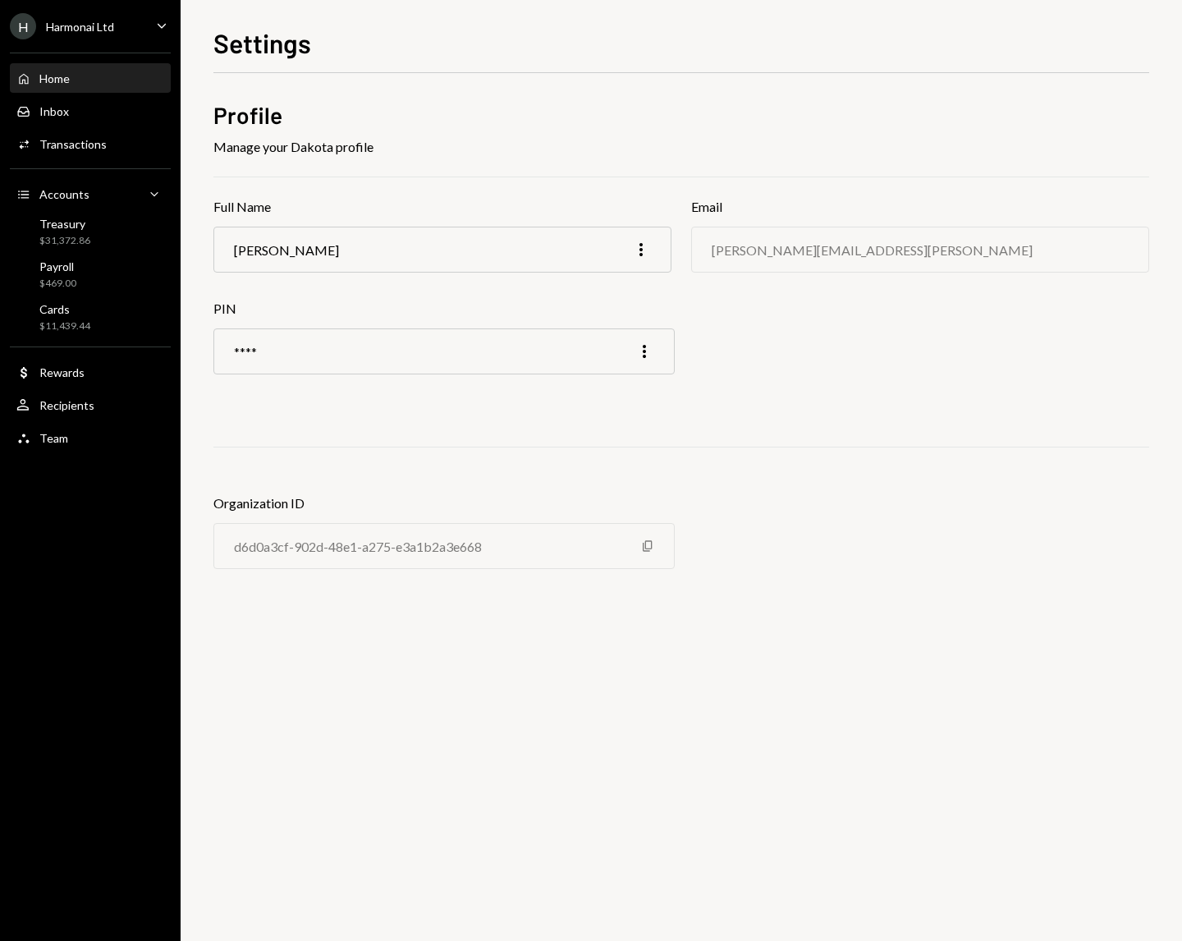
click at [64, 65] on div "Home Home" at bounding box center [90, 79] width 148 height 28
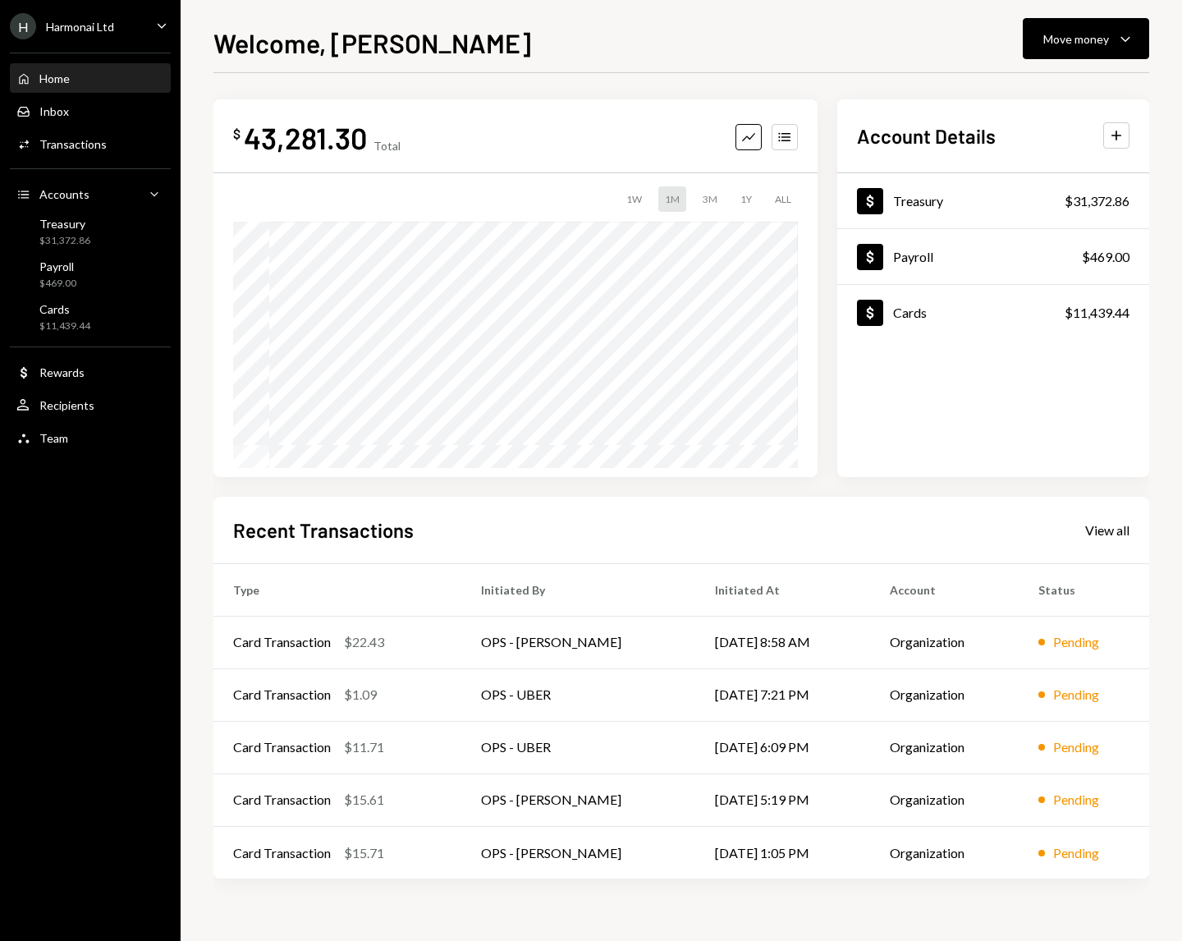
click at [86, 39] on ul "H Harmonai Ltd Caret Down Home Home Inbox Inbox Activities Transactions Account…" at bounding box center [90, 228] width 181 height 456
click at [80, 35] on div "H Harmonai Ltd" at bounding box center [62, 26] width 104 height 26
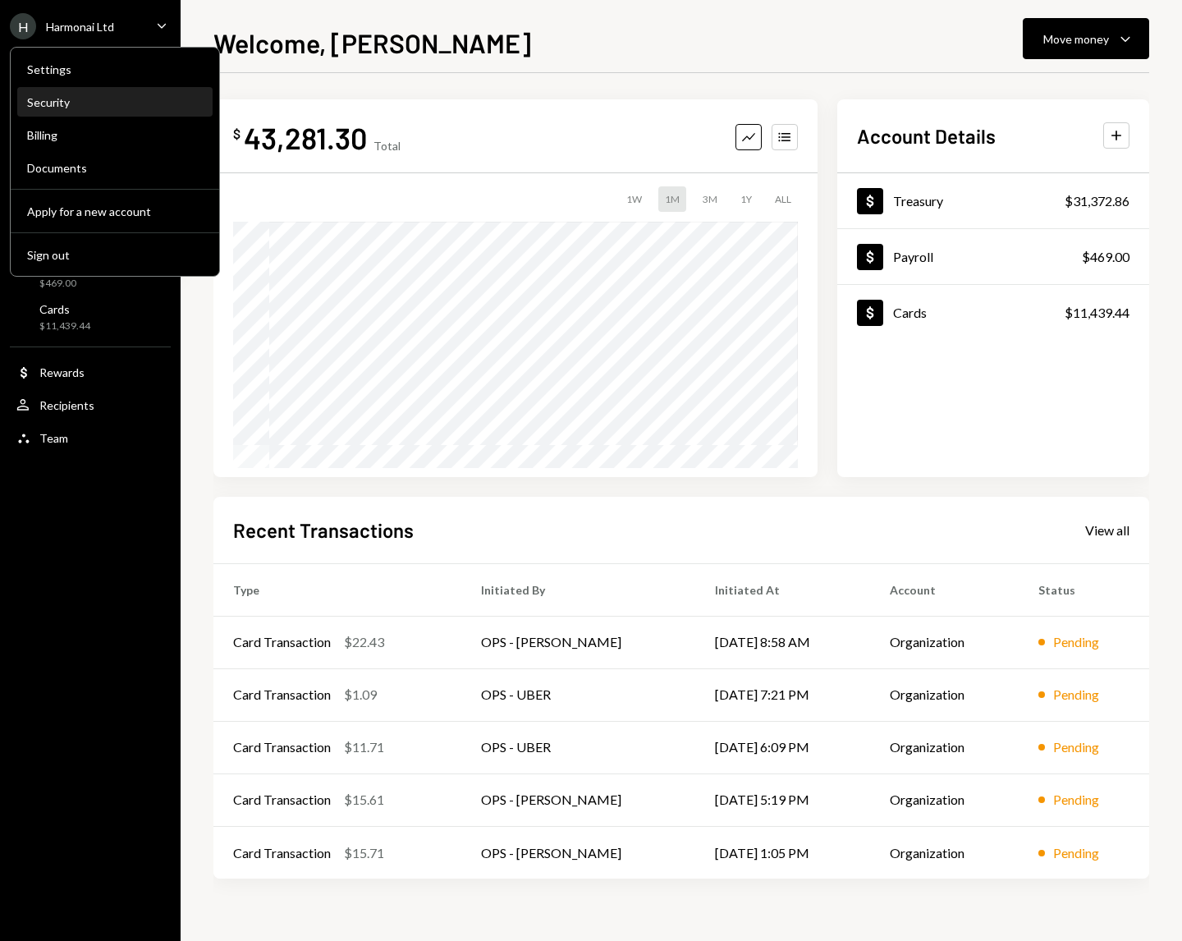
click at [66, 109] on div "Security" at bounding box center [115, 103] width 176 height 28
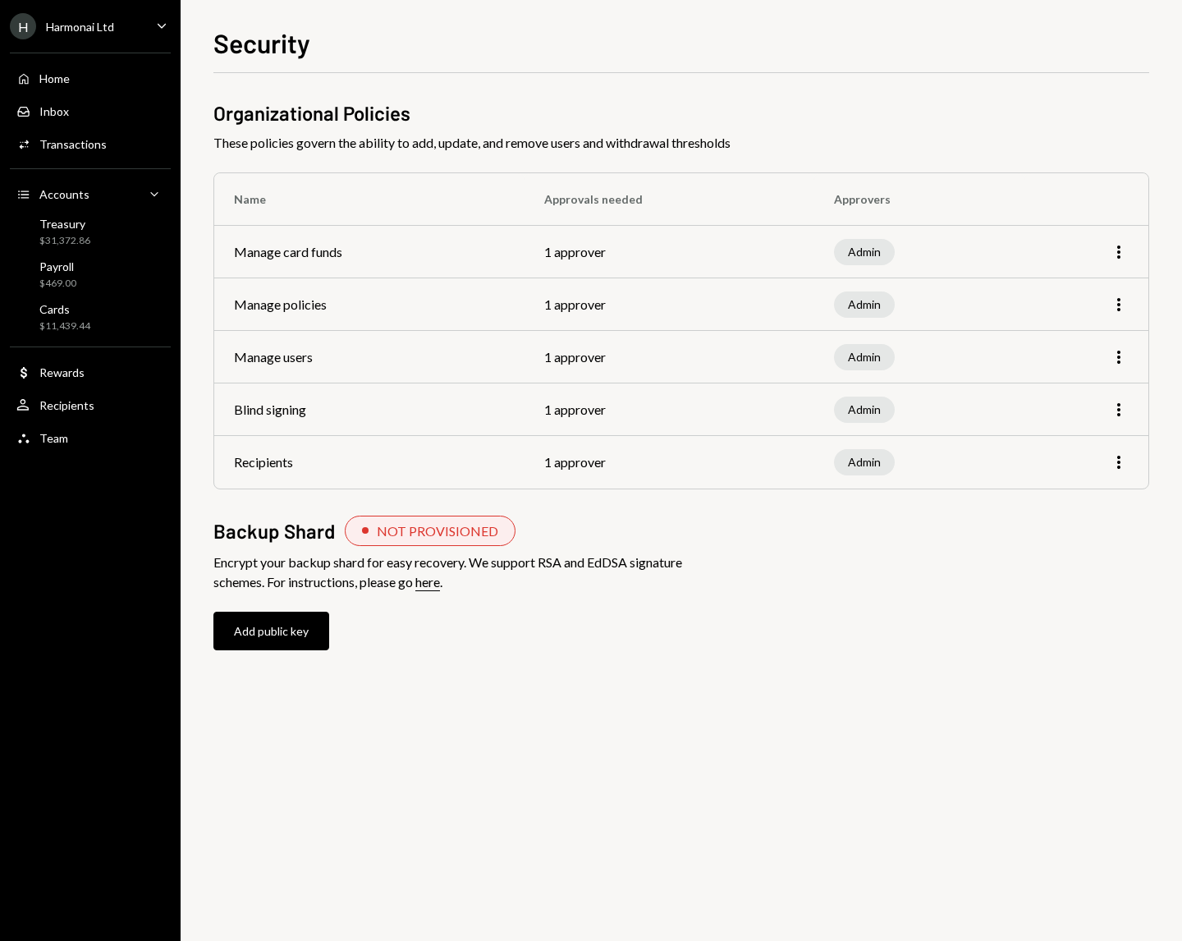
click at [82, 31] on div "Harmonai Ltd" at bounding box center [80, 27] width 68 height 14
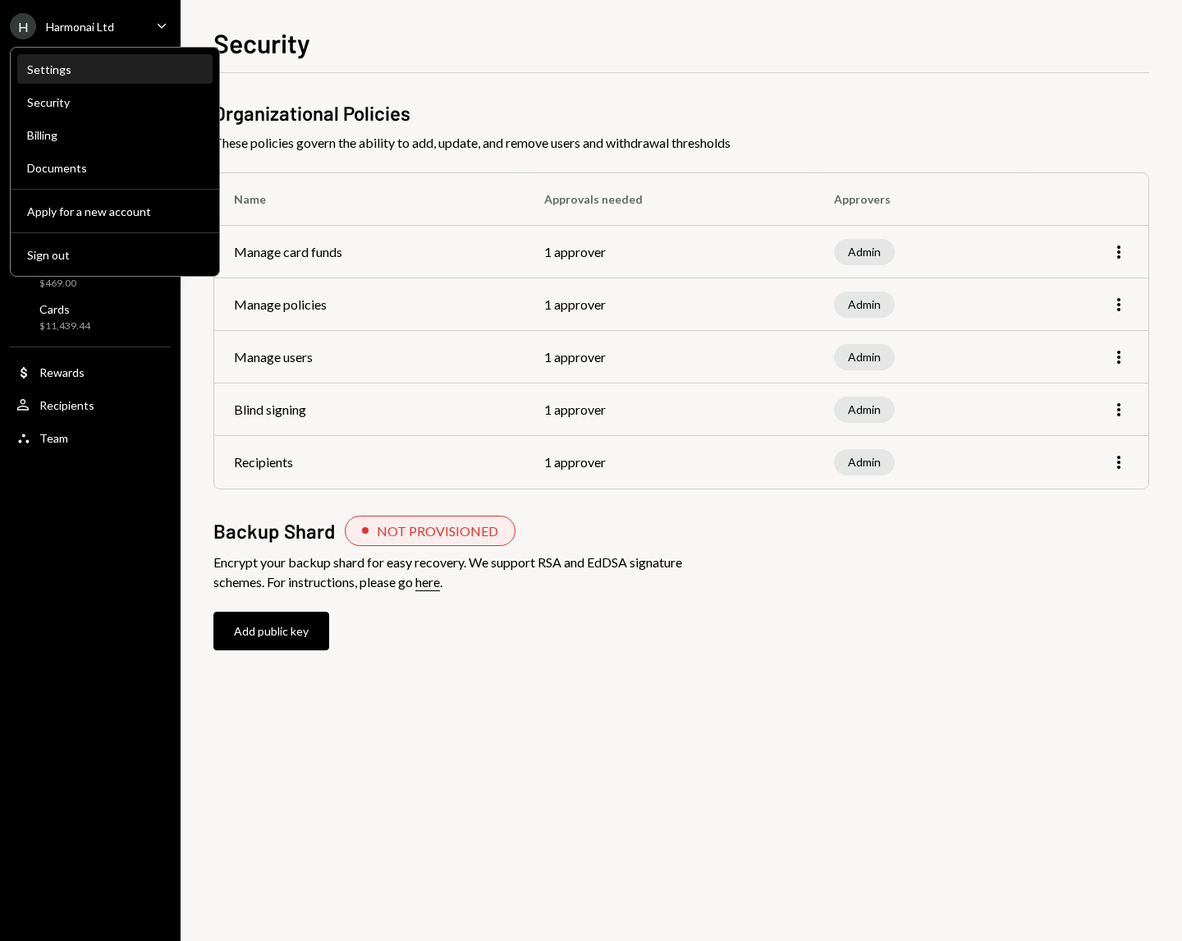
click at [82, 71] on div "Settings" at bounding box center [115, 69] width 176 height 14
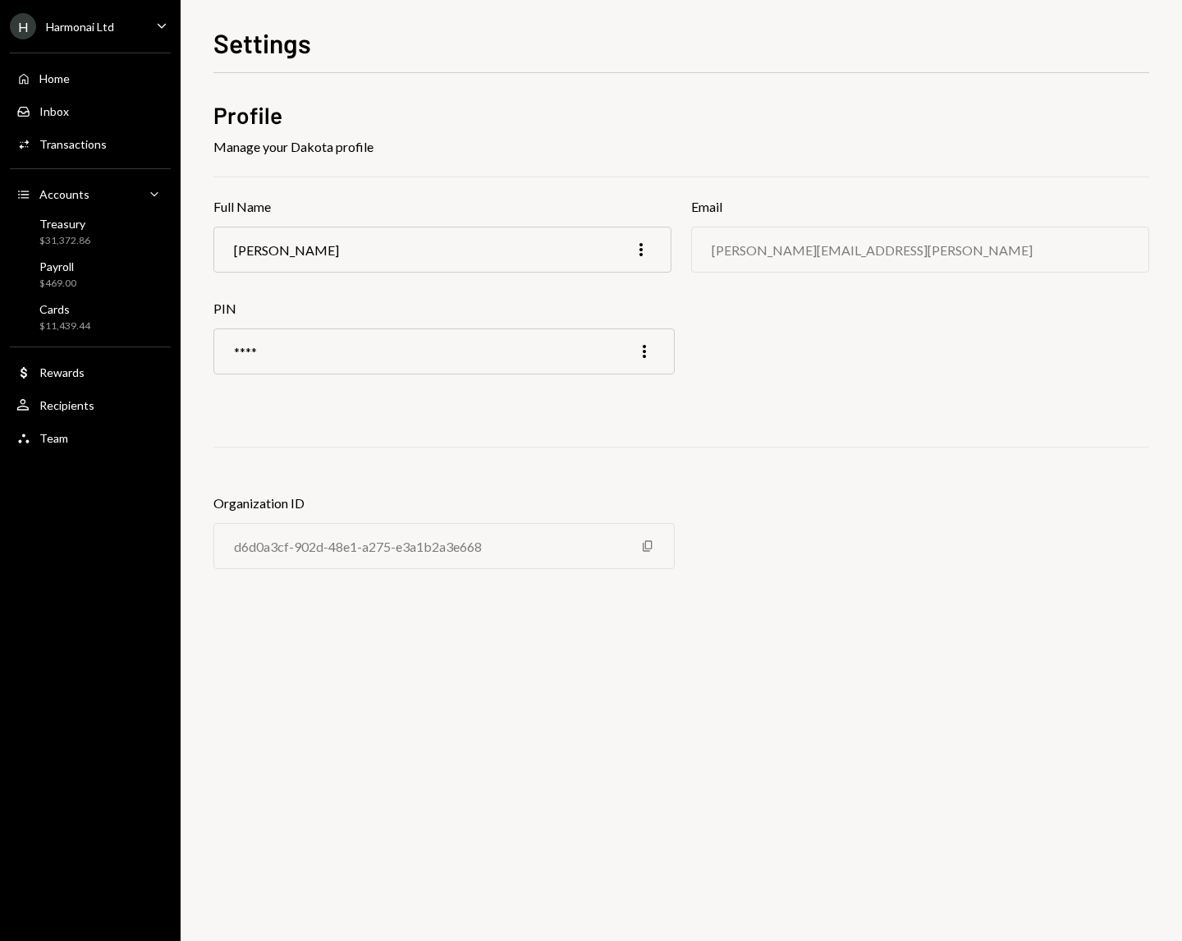
click at [99, 41] on ul "H Harmonai Ltd Caret Down Home Home Inbox Inbox Activities Transactions Account…" at bounding box center [90, 228] width 181 height 456
click at [112, 20] on div "Harmonai Ltd" at bounding box center [80, 27] width 68 height 14
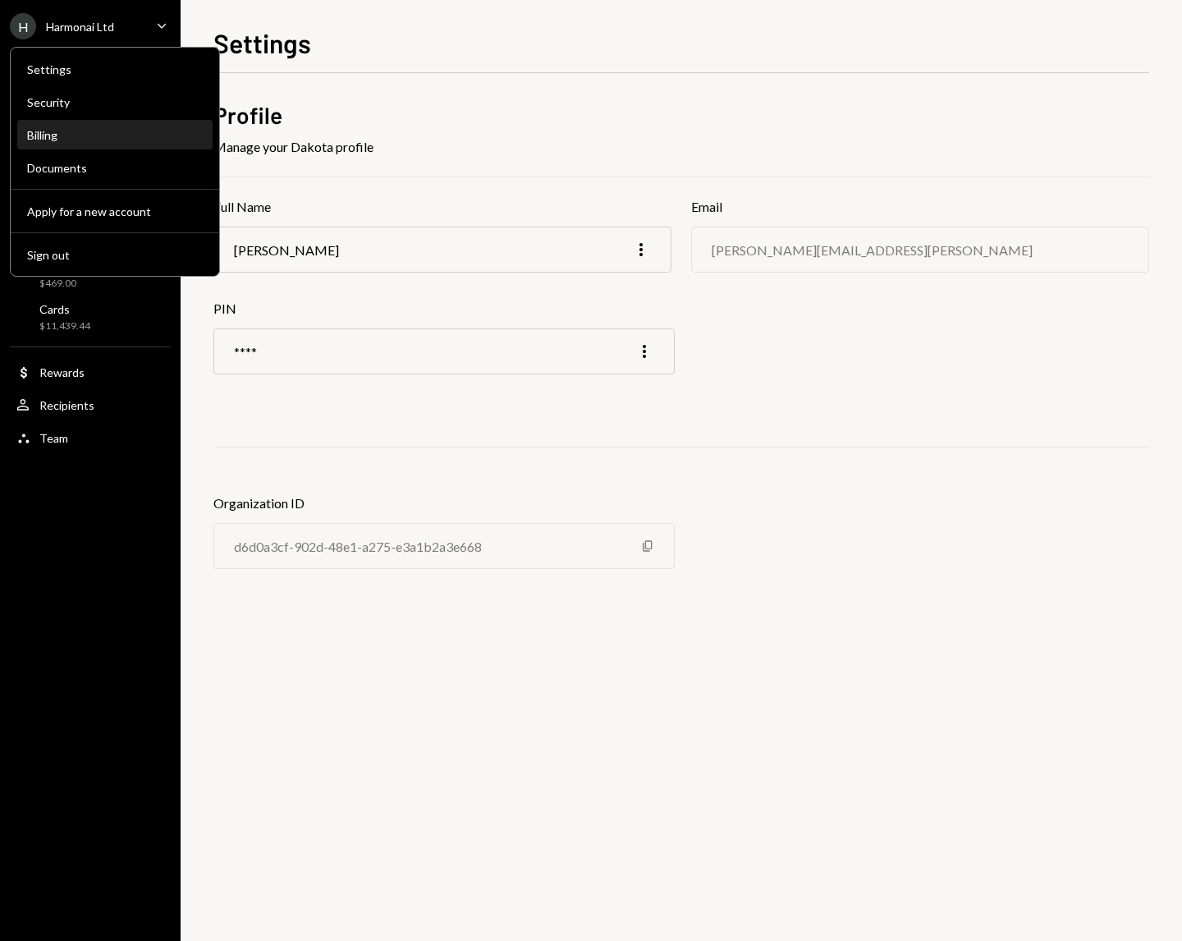
click at [90, 145] on div "Billing" at bounding box center [115, 136] width 176 height 28
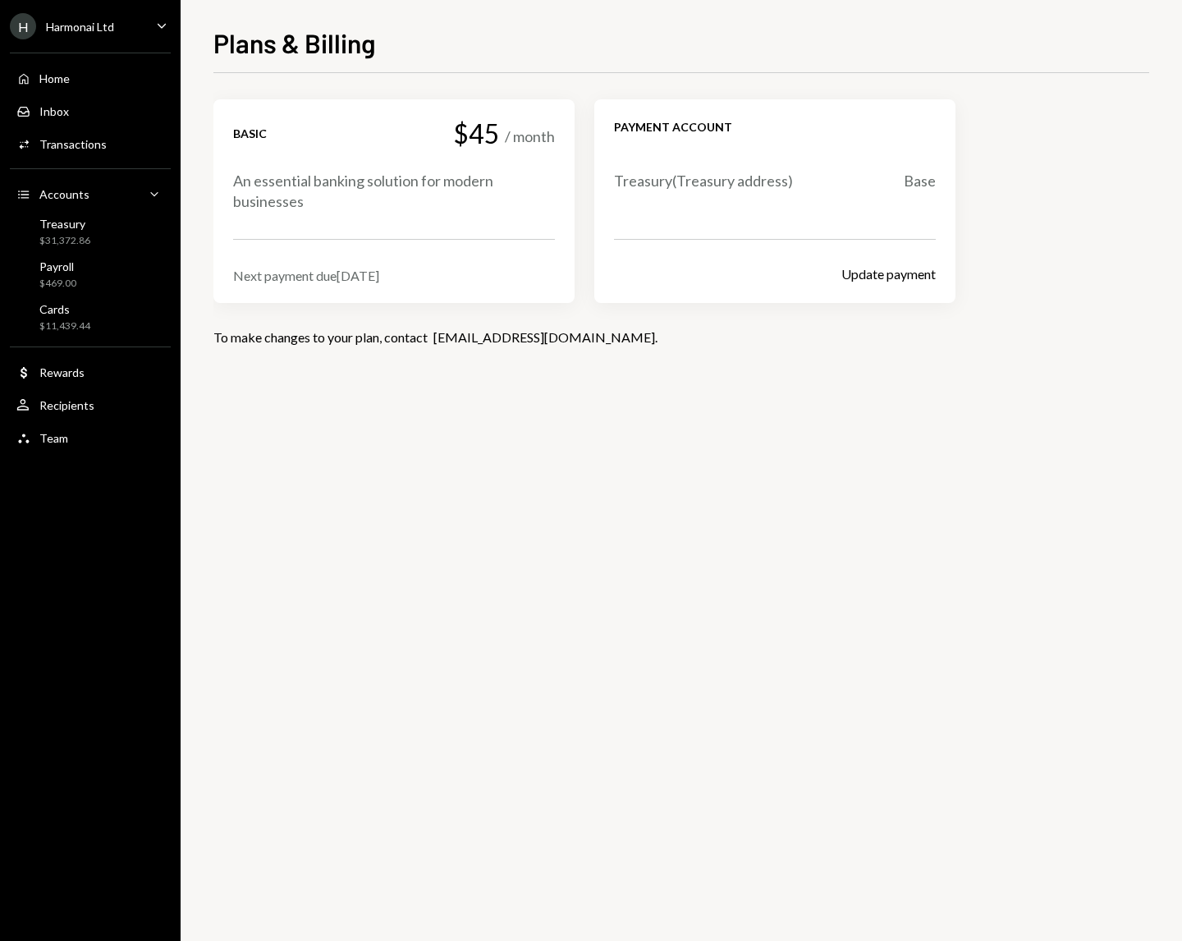
click at [131, 26] on div "H Harmonai Ltd Caret Down" at bounding box center [90, 26] width 181 height 26
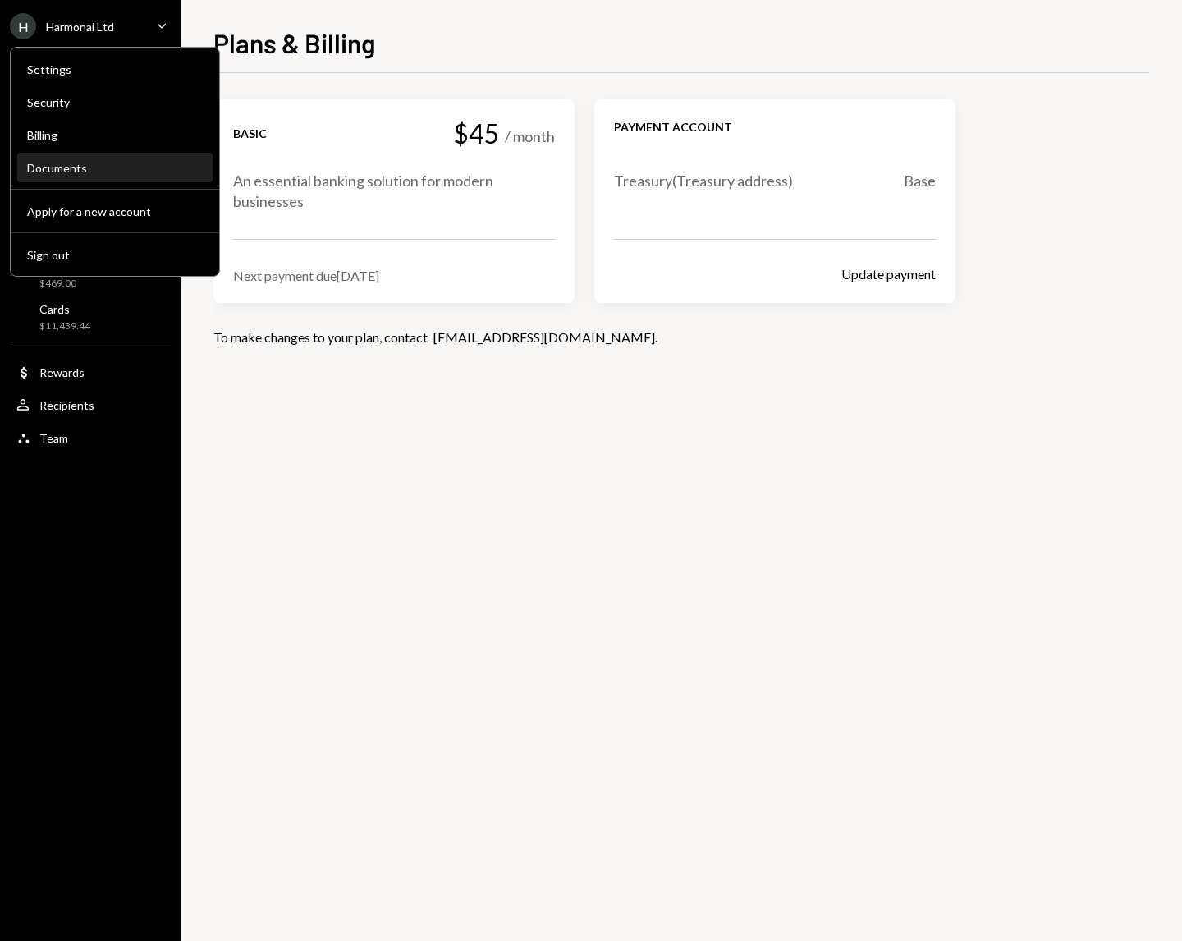
click at [103, 180] on div "Documents" at bounding box center [115, 168] width 176 height 28
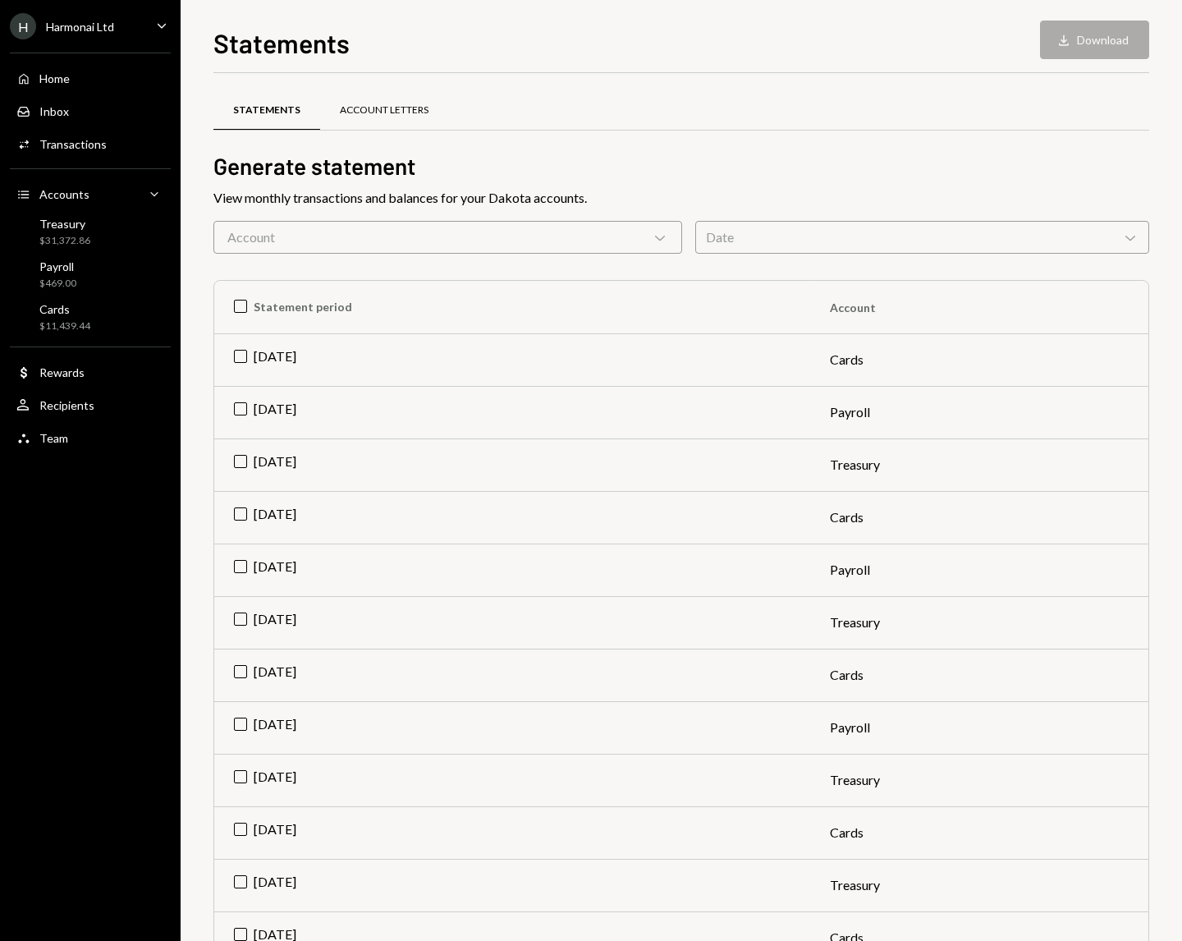
click at [395, 103] on div "Account Letters" at bounding box center [384, 110] width 128 height 39
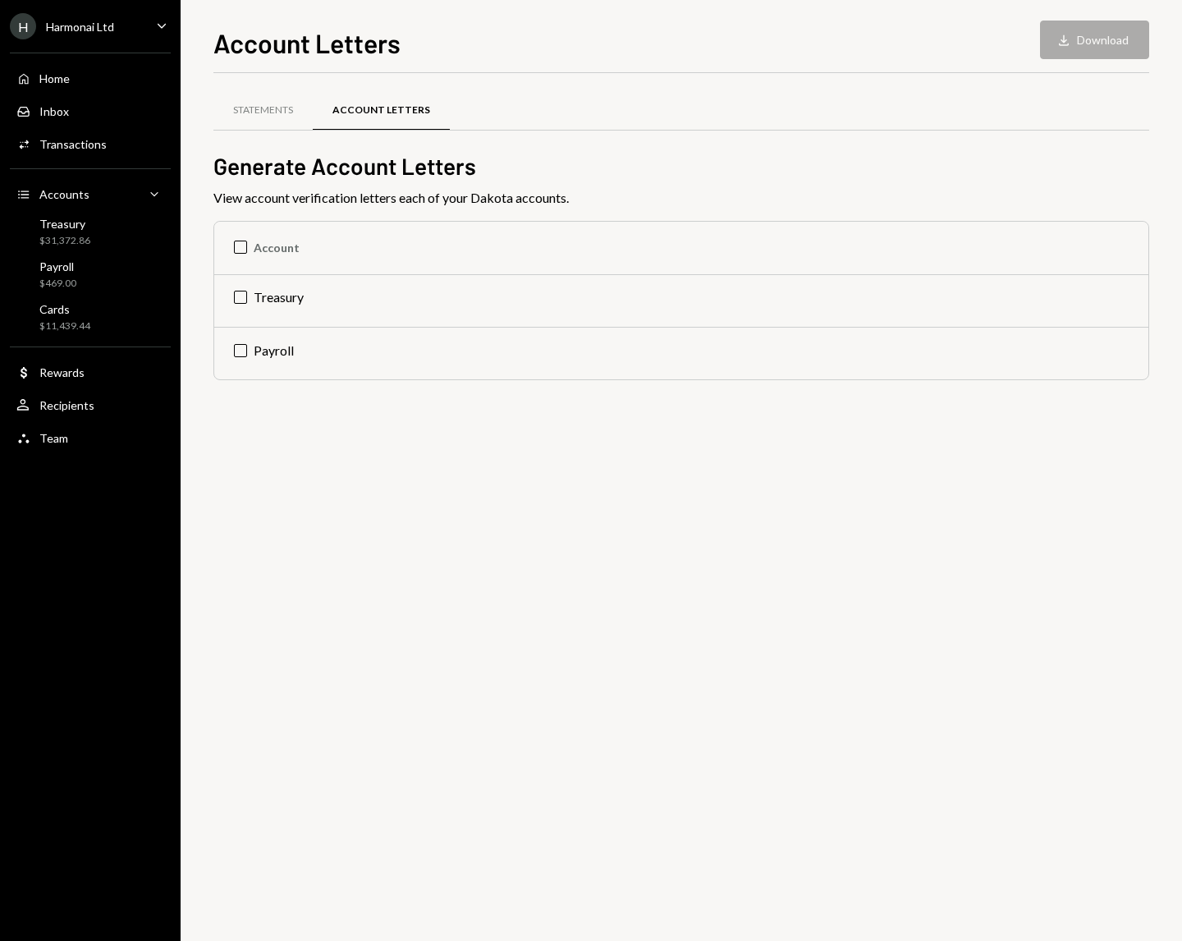
click at [145, 45] on div "Home Home Inbox Inbox Activities Transactions Accounts Accounts Caret Down Trea…" at bounding box center [90, 249] width 181 height 413
click at [128, 30] on div "H Harmonai Ltd Caret Down" at bounding box center [90, 26] width 181 height 26
click at [437, 42] on div "Account Letters Download Download" at bounding box center [681, 41] width 936 height 36
click at [77, 152] on div "Activities Transactions" at bounding box center [90, 145] width 148 height 28
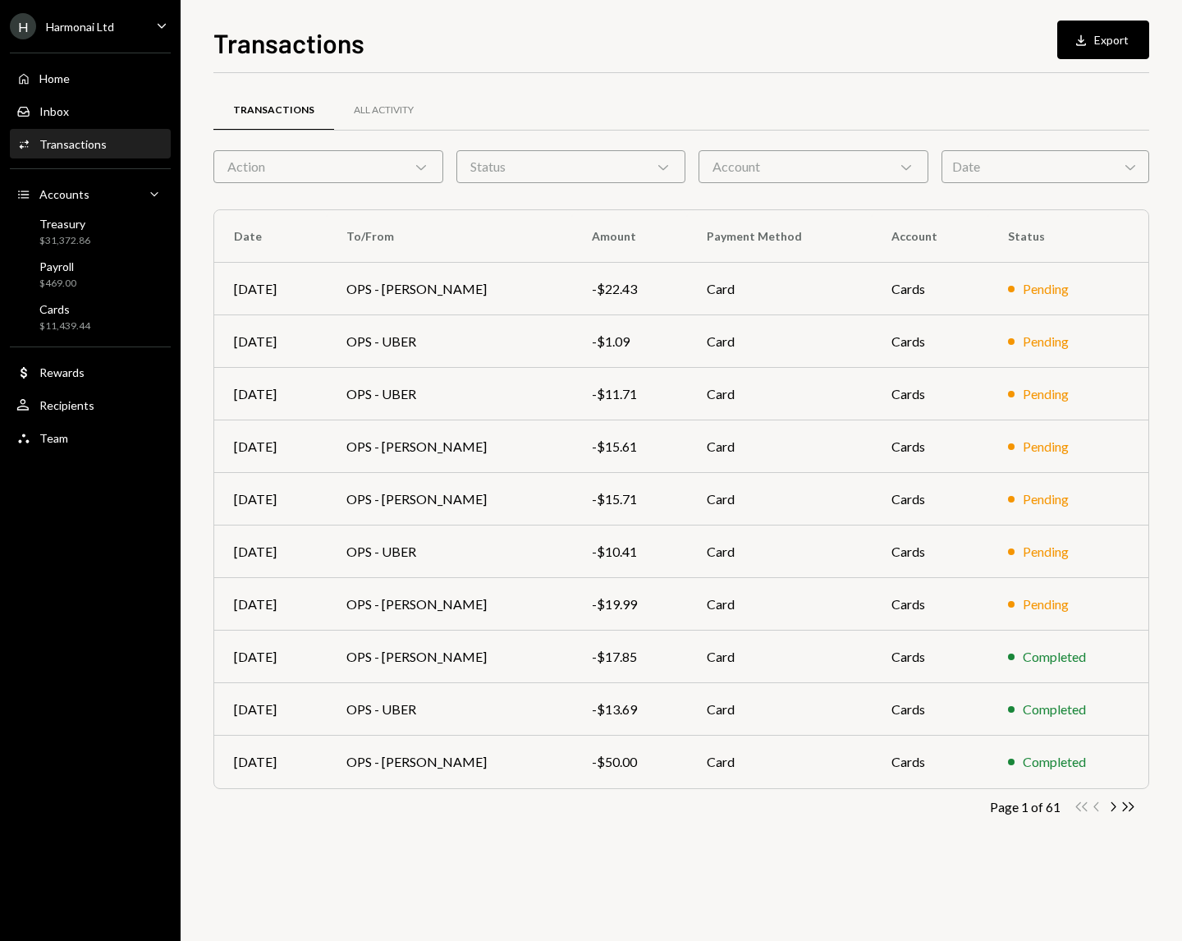
click at [1084, 163] on div "Date Chevron Down" at bounding box center [1046, 166] width 208 height 33
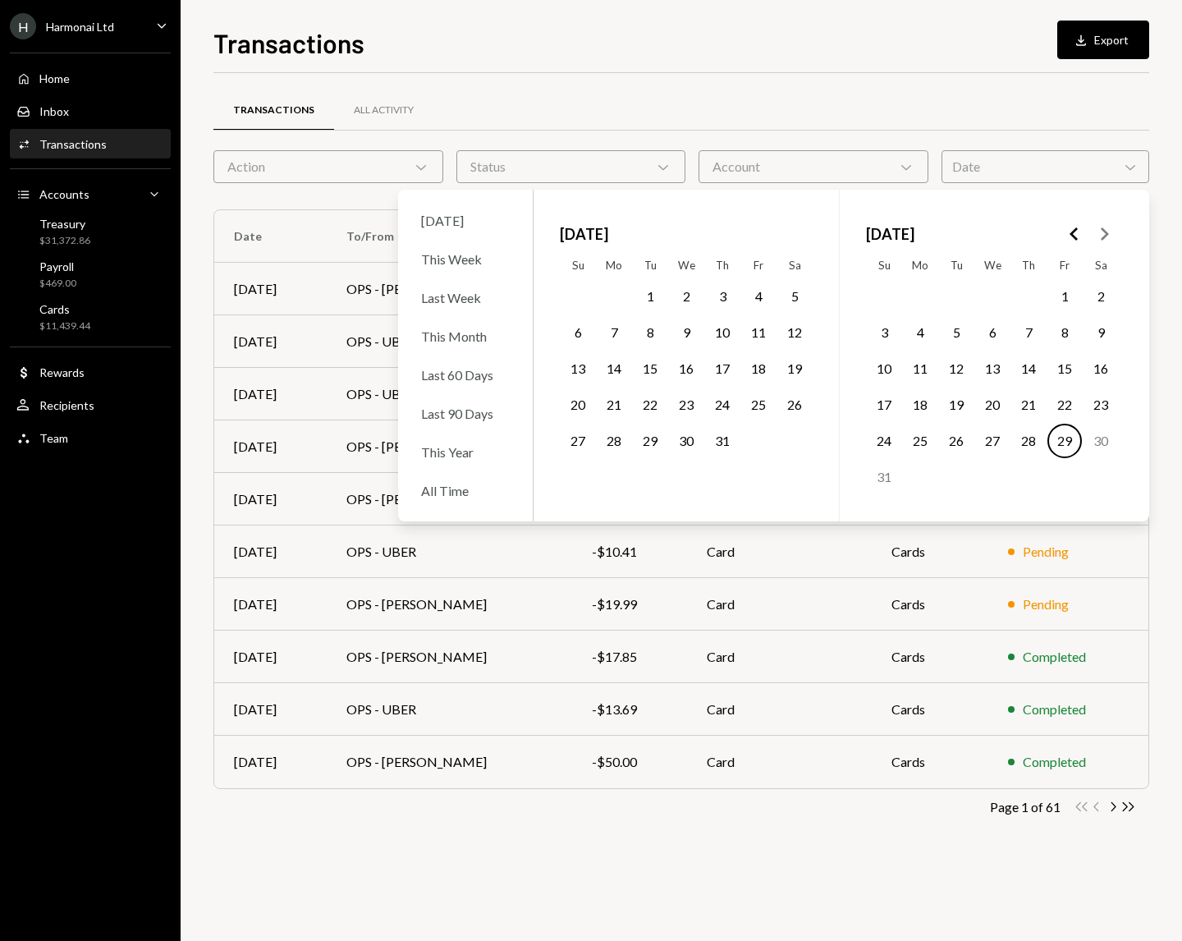
click at [691, 370] on button "16" at bounding box center [686, 368] width 34 height 34
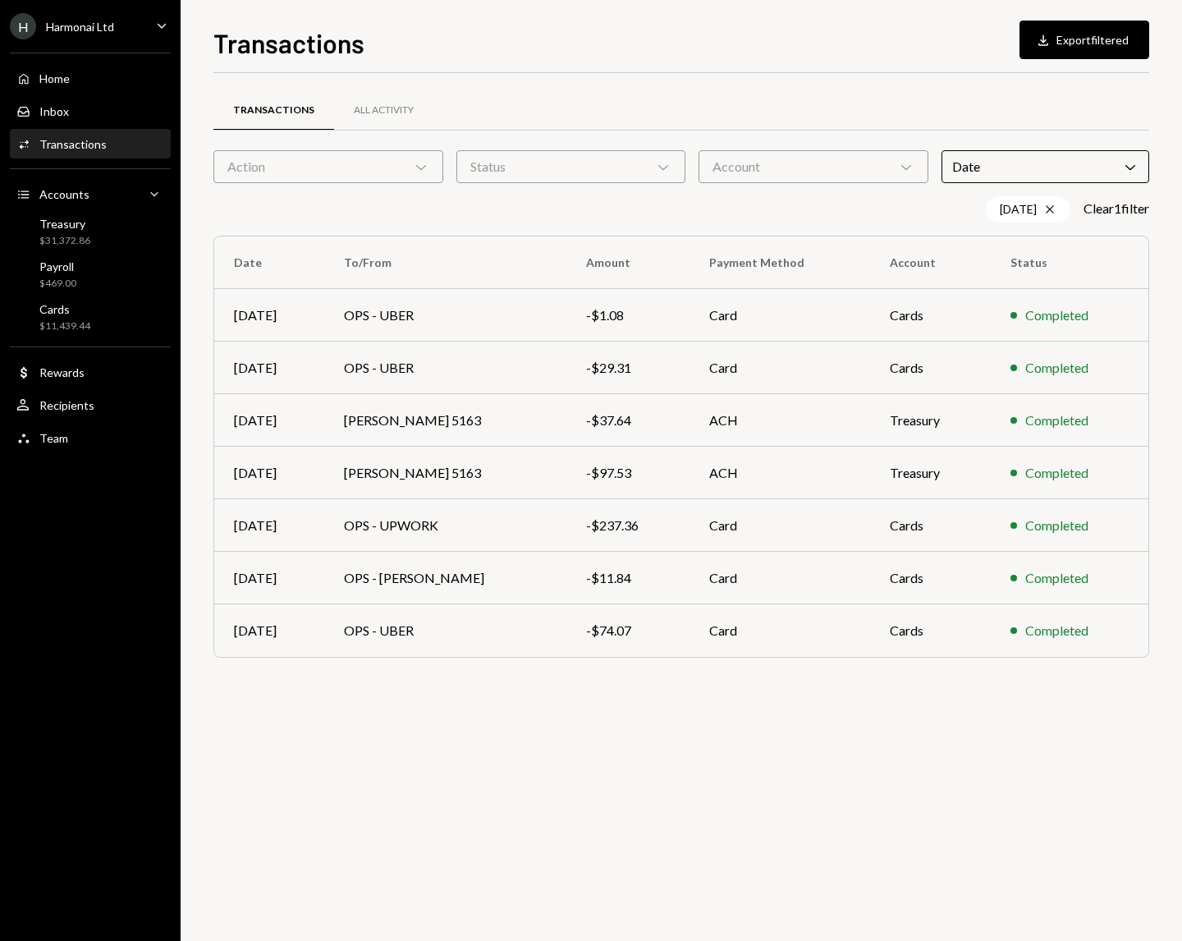
click at [842, 702] on div "Transactions All Activity Action Chevron Down Status Chevron Down Account Chevr…" at bounding box center [681, 507] width 936 height 868
click at [535, 484] on td "Stephen McNulty 5163" at bounding box center [444, 473] width 241 height 53
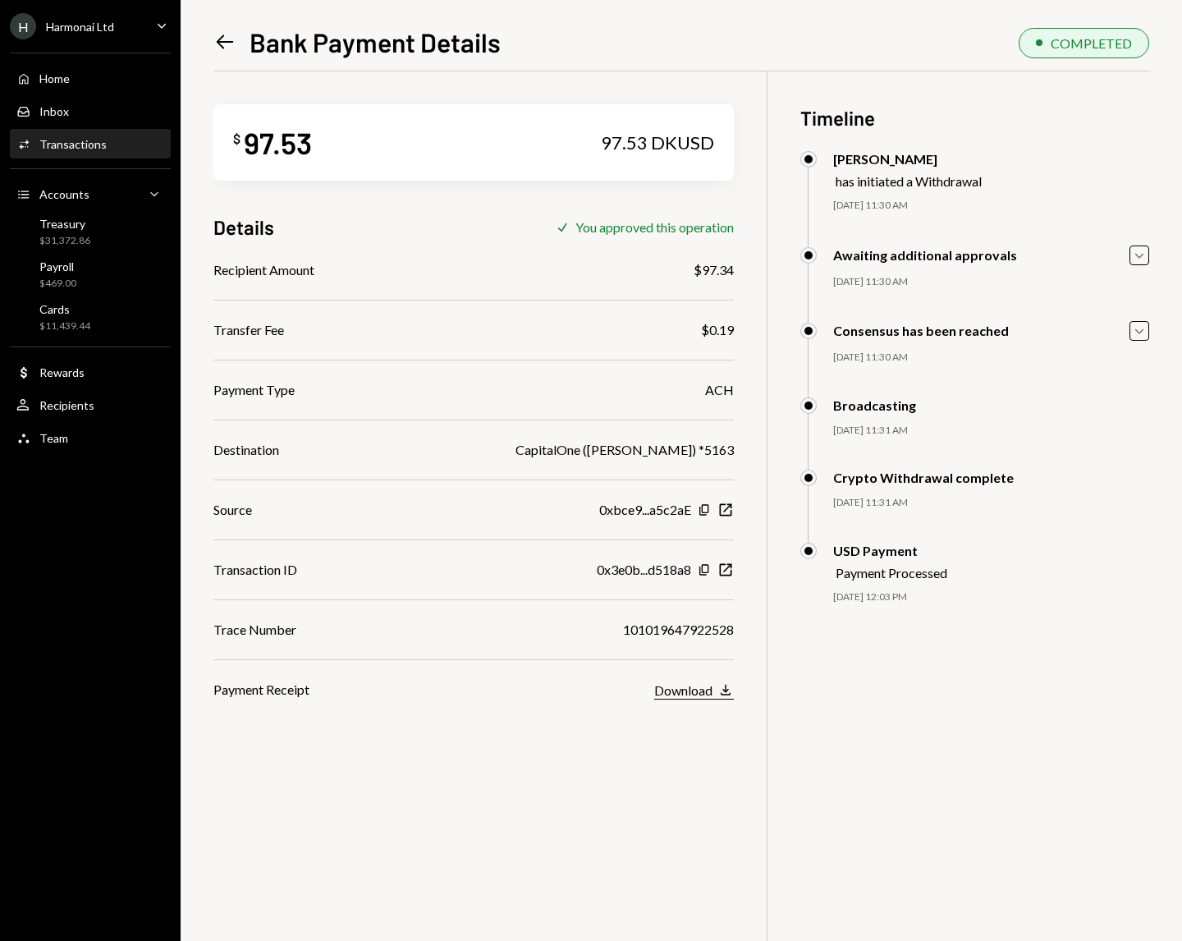
click at [700, 697] on div "Download" at bounding box center [683, 690] width 58 height 16
click at [222, 40] on icon "Left Arrow" at bounding box center [224, 41] width 23 height 23
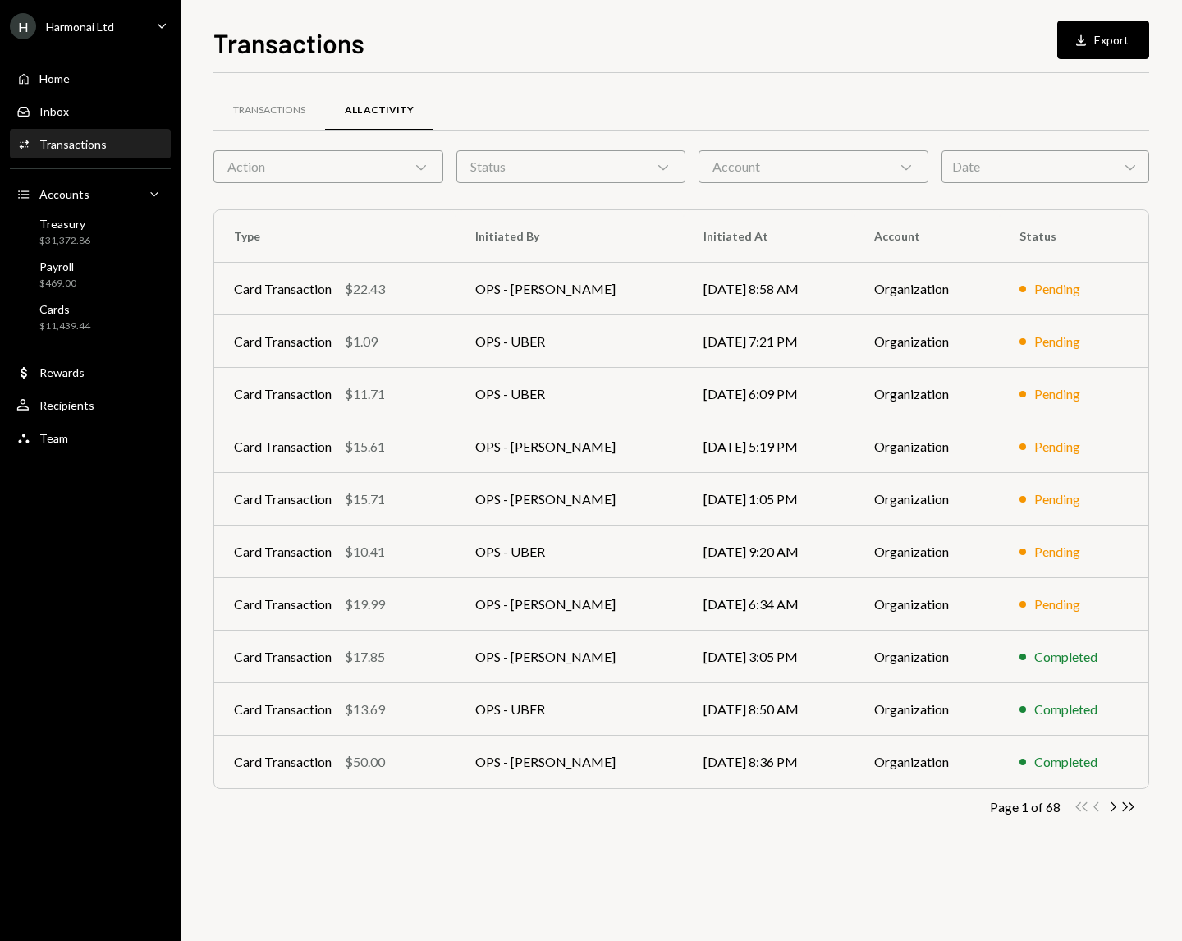
click at [1085, 173] on div "Date Chevron Down" at bounding box center [1046, 166] width 208 height 33
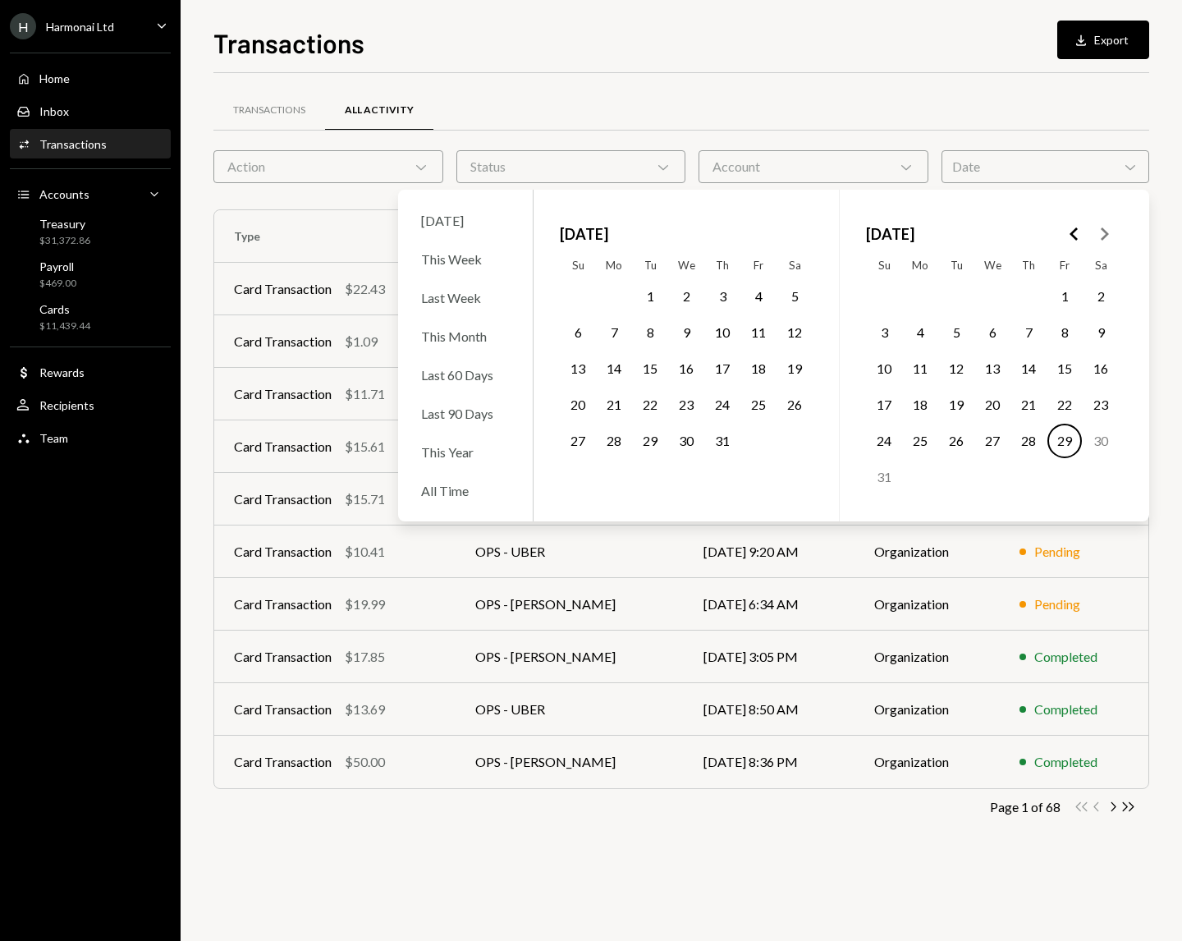
click at [691, 365] on button "16" at bounding box center [686, 368] width 34 height 34
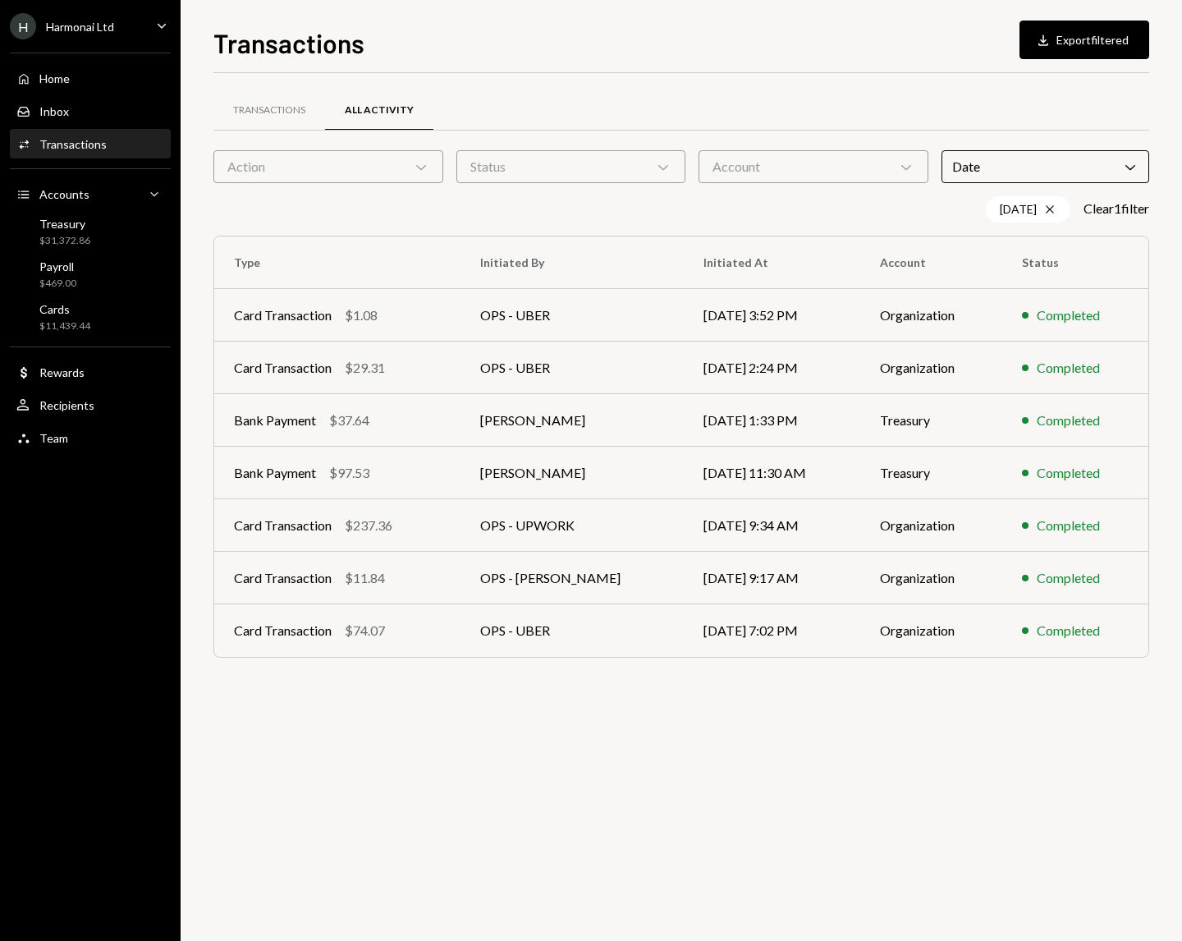
click at [728, 740] on div "Transactions All Activity Action Chevron Down Status Chevron Down Account Chevr…" at bounding box center [681, 507] width 936 height 868
click at [608, 427] on td "[PERSON_NAME]" at bounding box center [572, 420] width 223 height 53
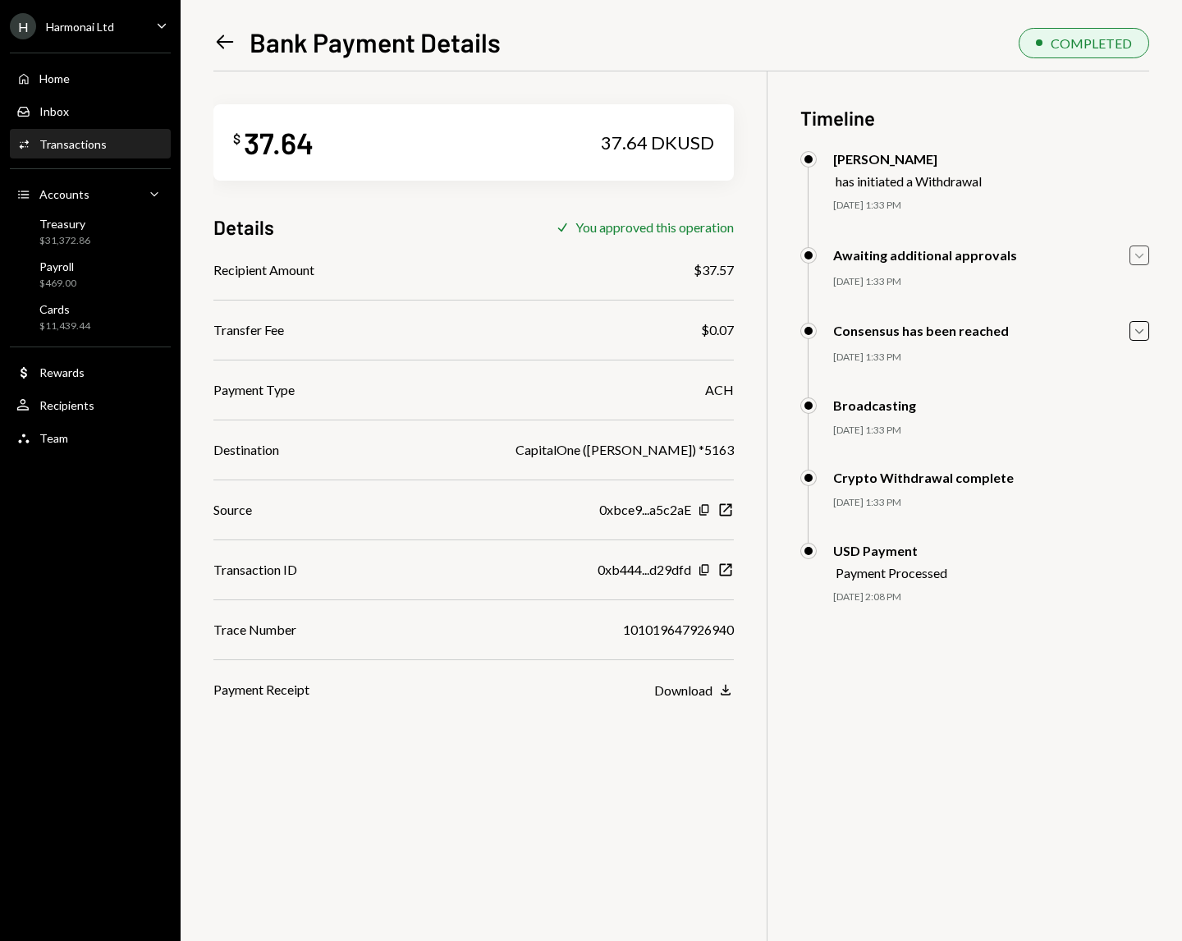
click at [1140, 263] on icon "Caret Down" at bounding box center [1140, 255] width 18 height 18
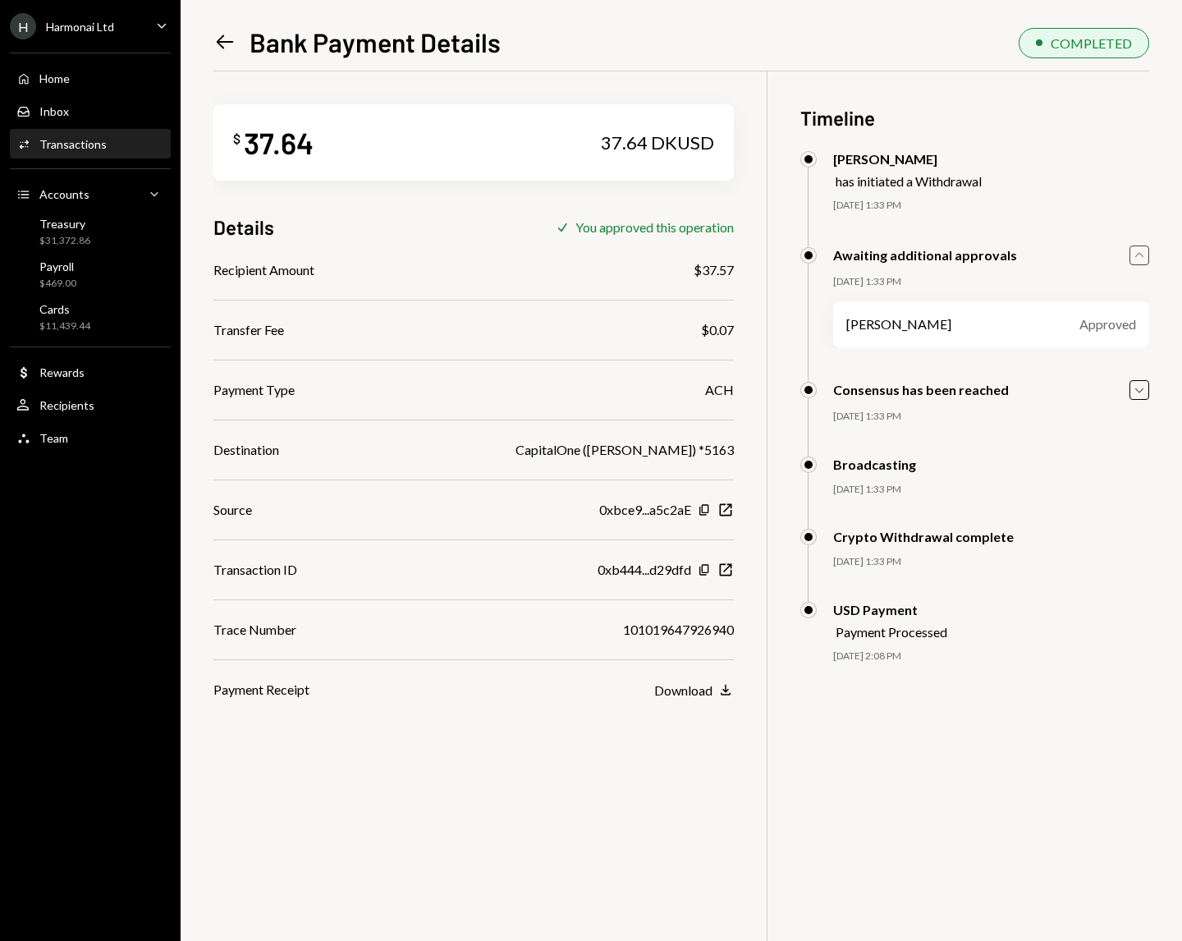
click at [1140, 263] on icon "Caret Up" at bounding box center [1140, 255] width 18 height 18
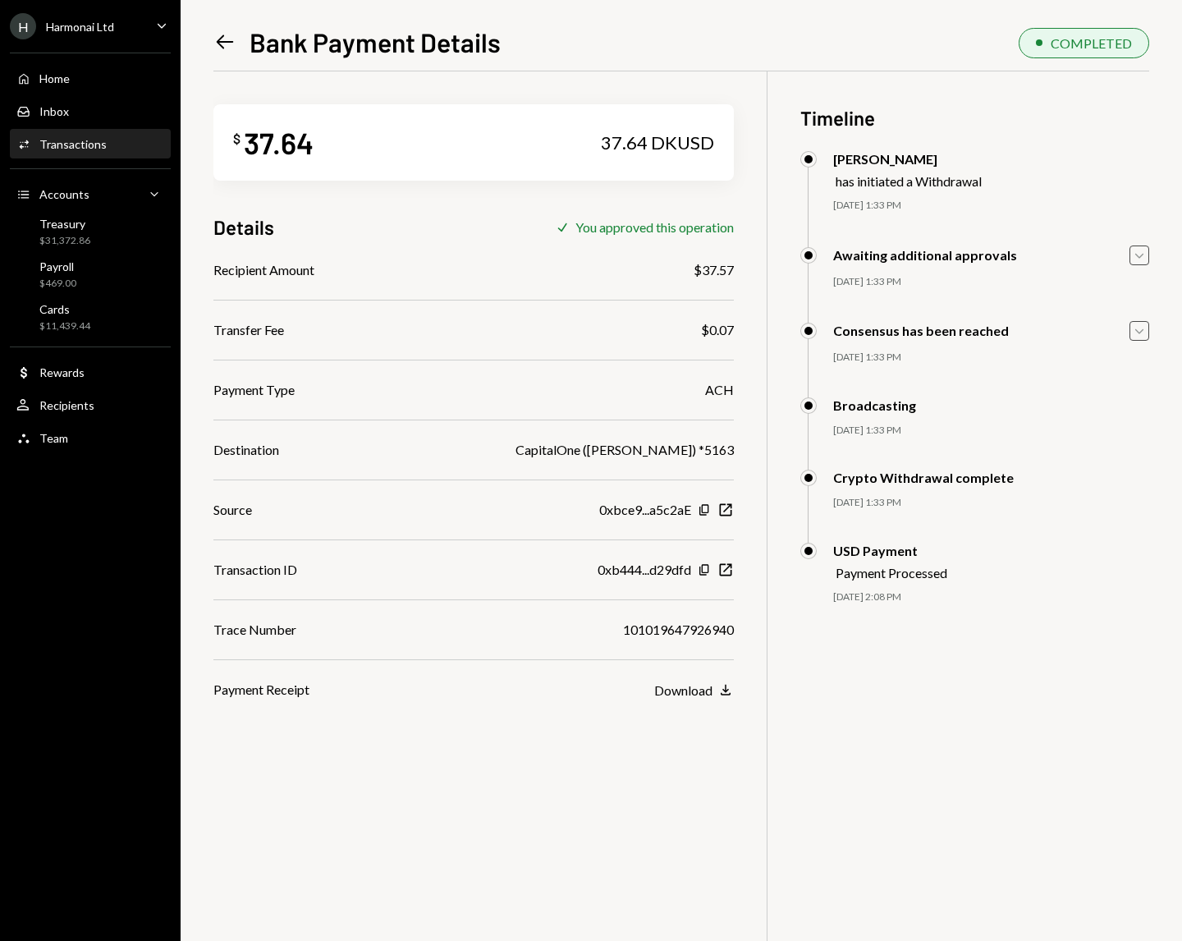
click at [1136, 328] on icon "Caret Down" at bounding box center [1140, 331] width 18 height 18
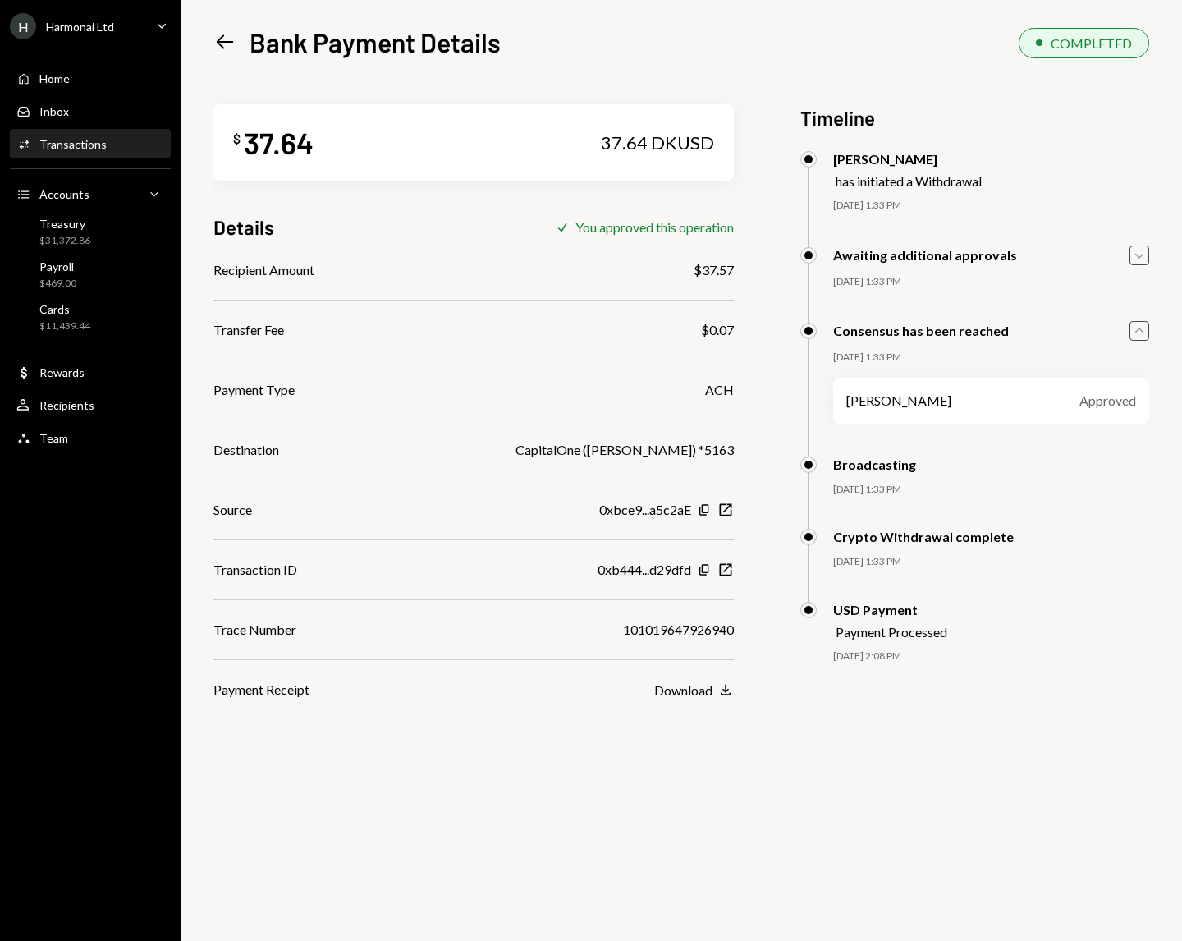
click at [1136, 328] on icon "Caret Up" at bounding box center [1140, 331] width 18 height 18
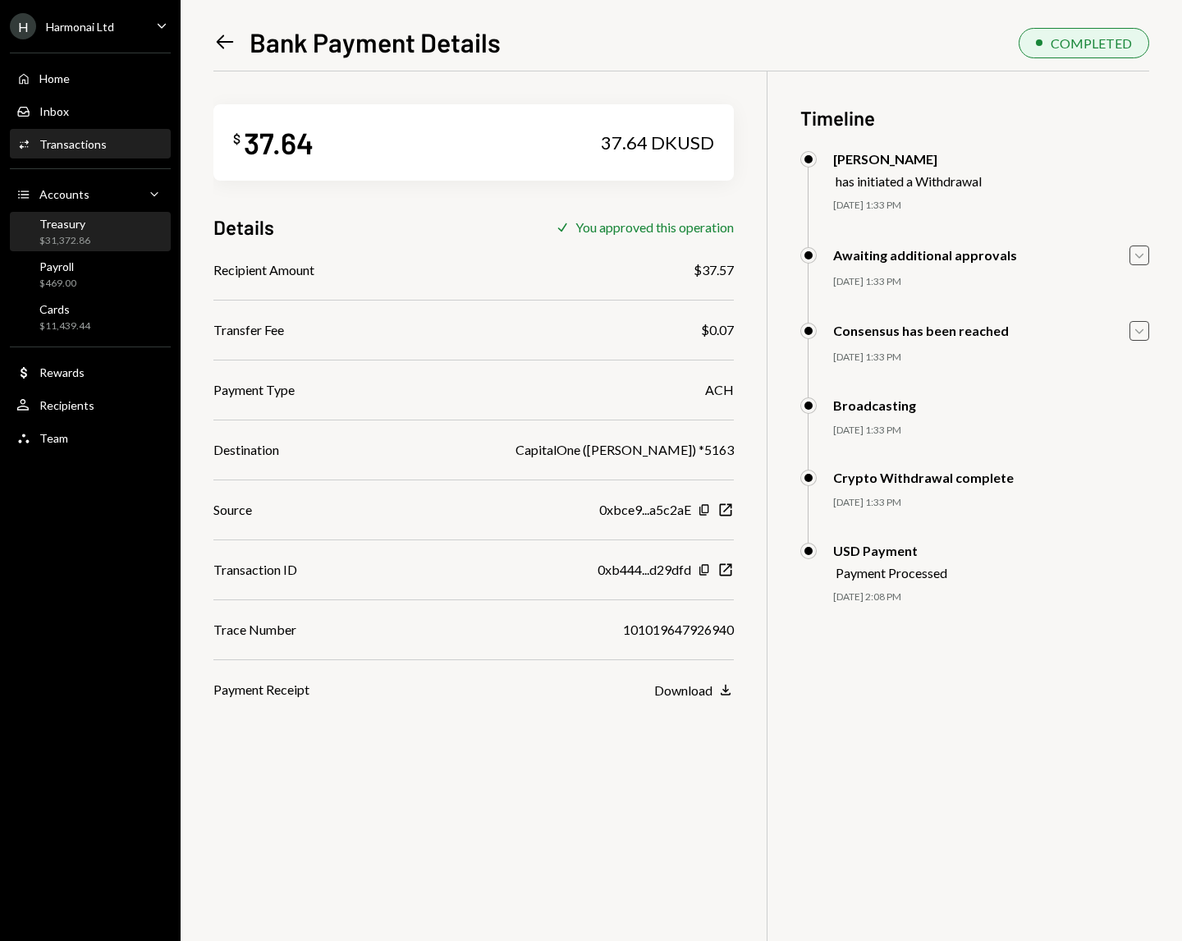
click at [77, 213] on div "Treasury $31,372.86" at bounding box center [90, 232] width 148 height 38
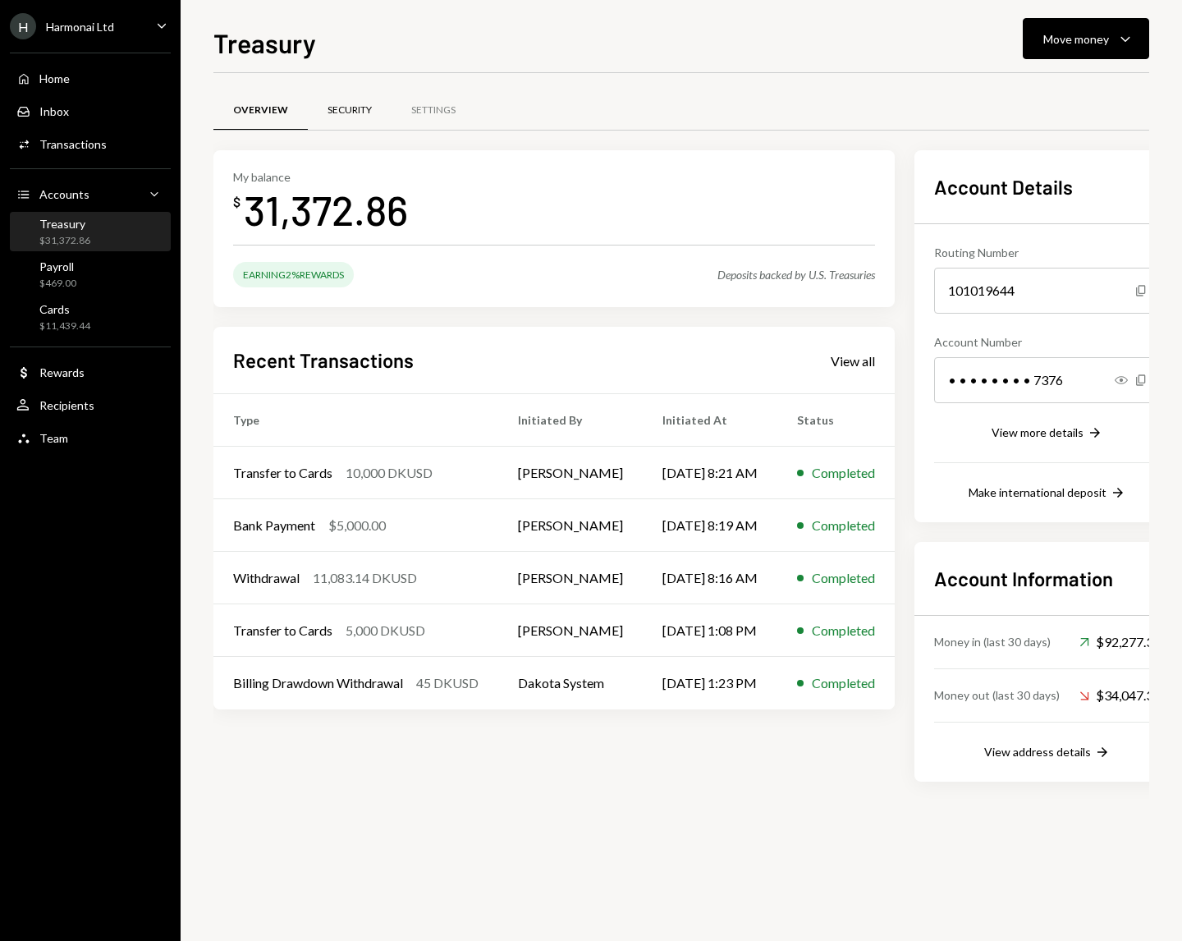
click at [357, 110] on div "Security" at bounding box center [350, 110] width 44 height 14
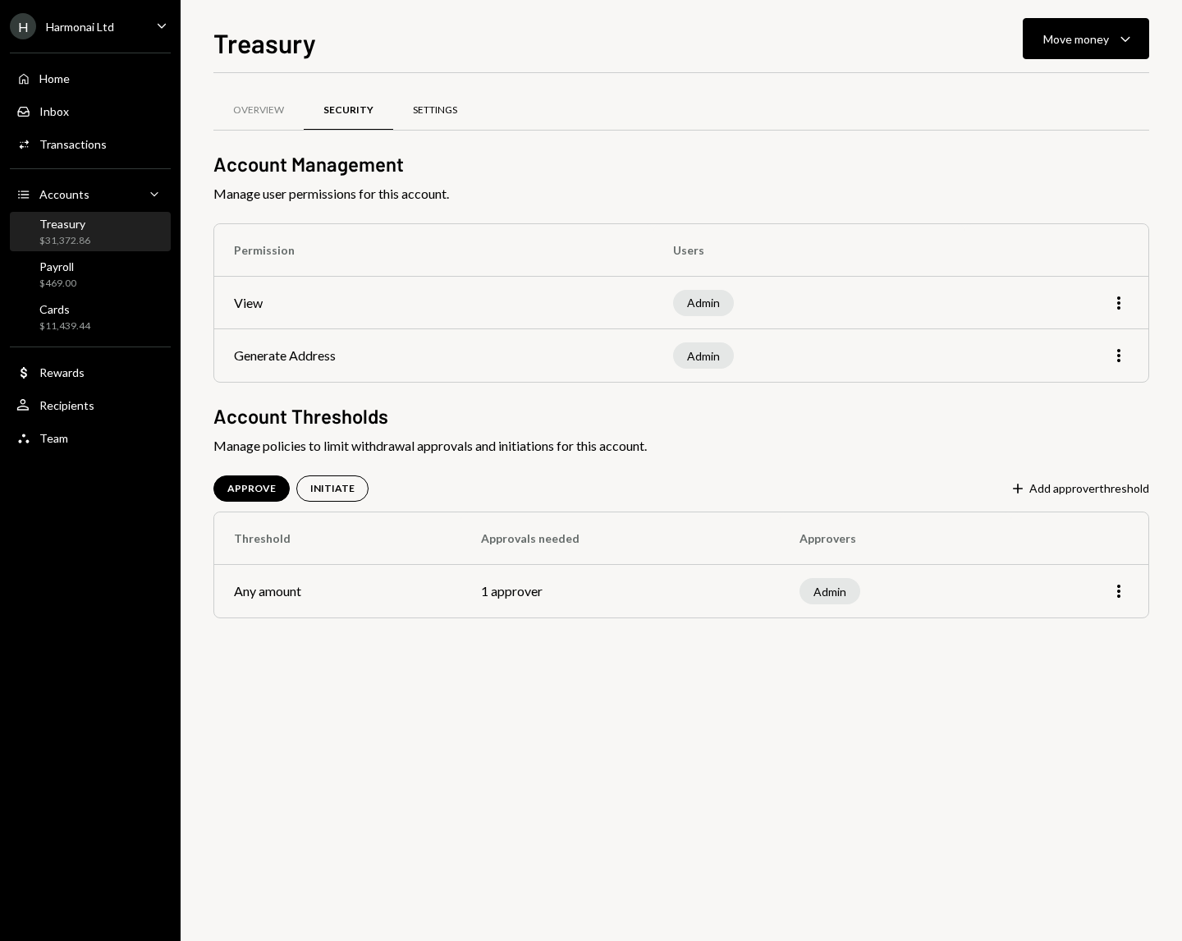
click at [429, 115] on div "Settings" at bounding box center [435, 110] width 44 height 14
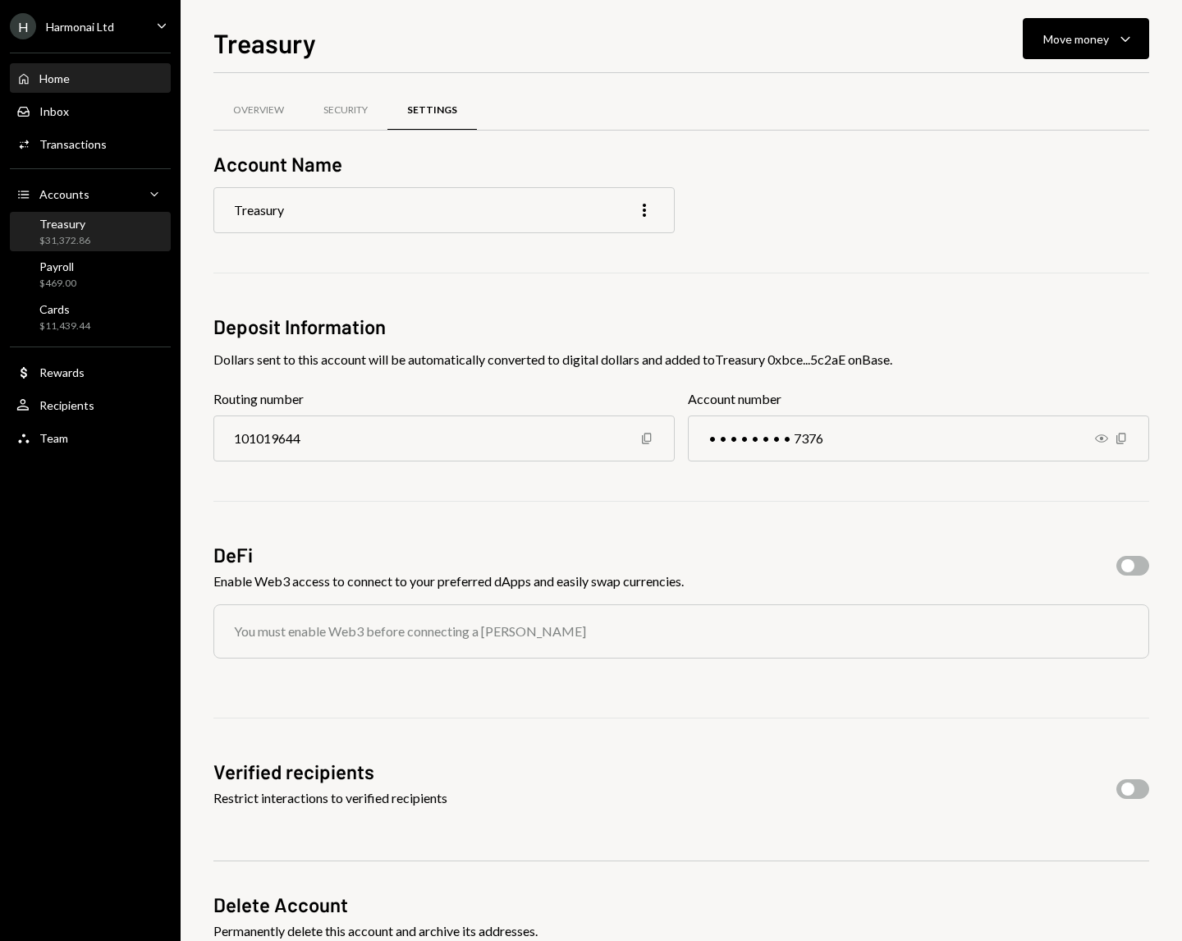
click at [67, 73] on div "Home" at bounding box center [54, 78] width 30 height 14
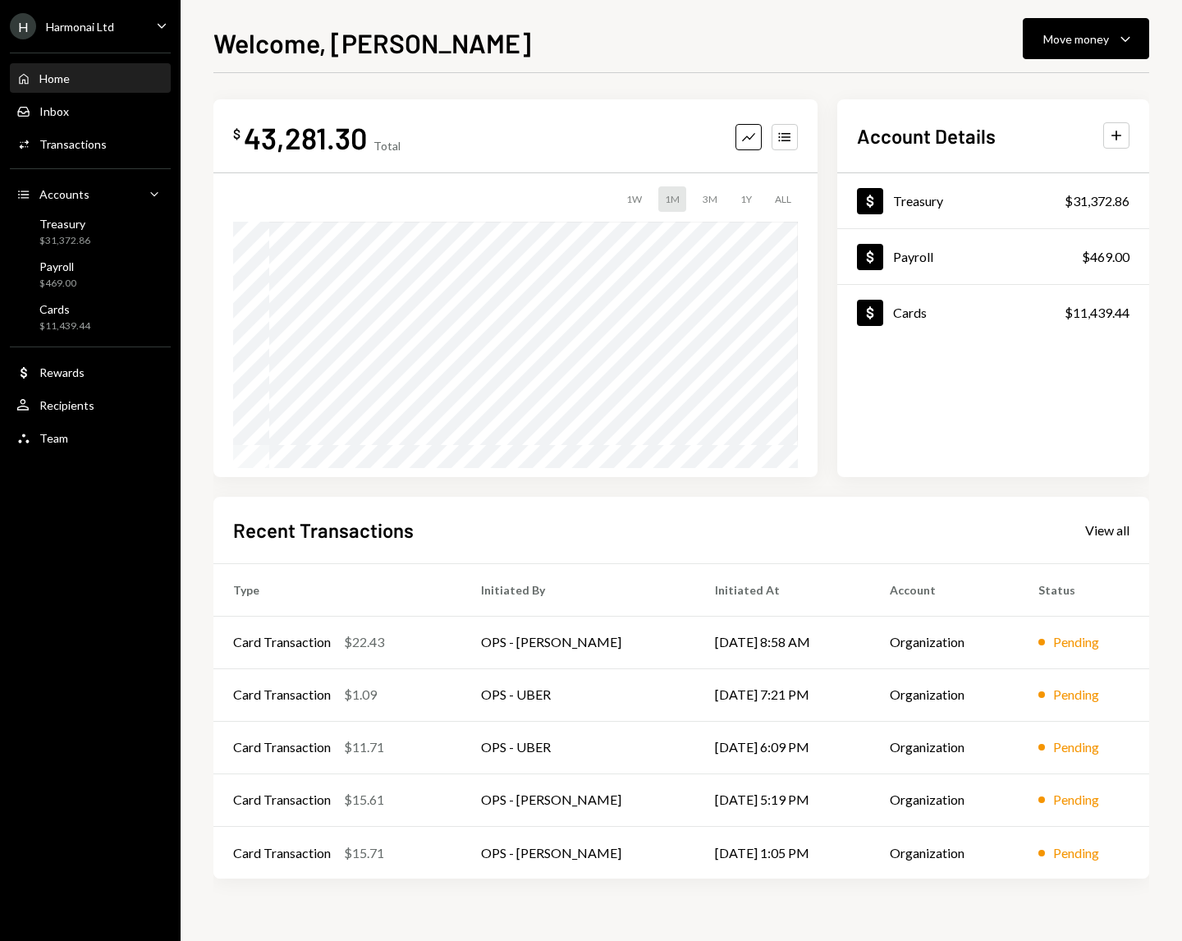
click at [755, 24] on div "Welcome, [PERSON_NAME] Move money Caret Down" at bounding box center [681, 41] width 936 height 36
click at [132, 37] on div "H Harmonai Ltd Caret Down" at bounding box center [90, 26] width 181 height 26
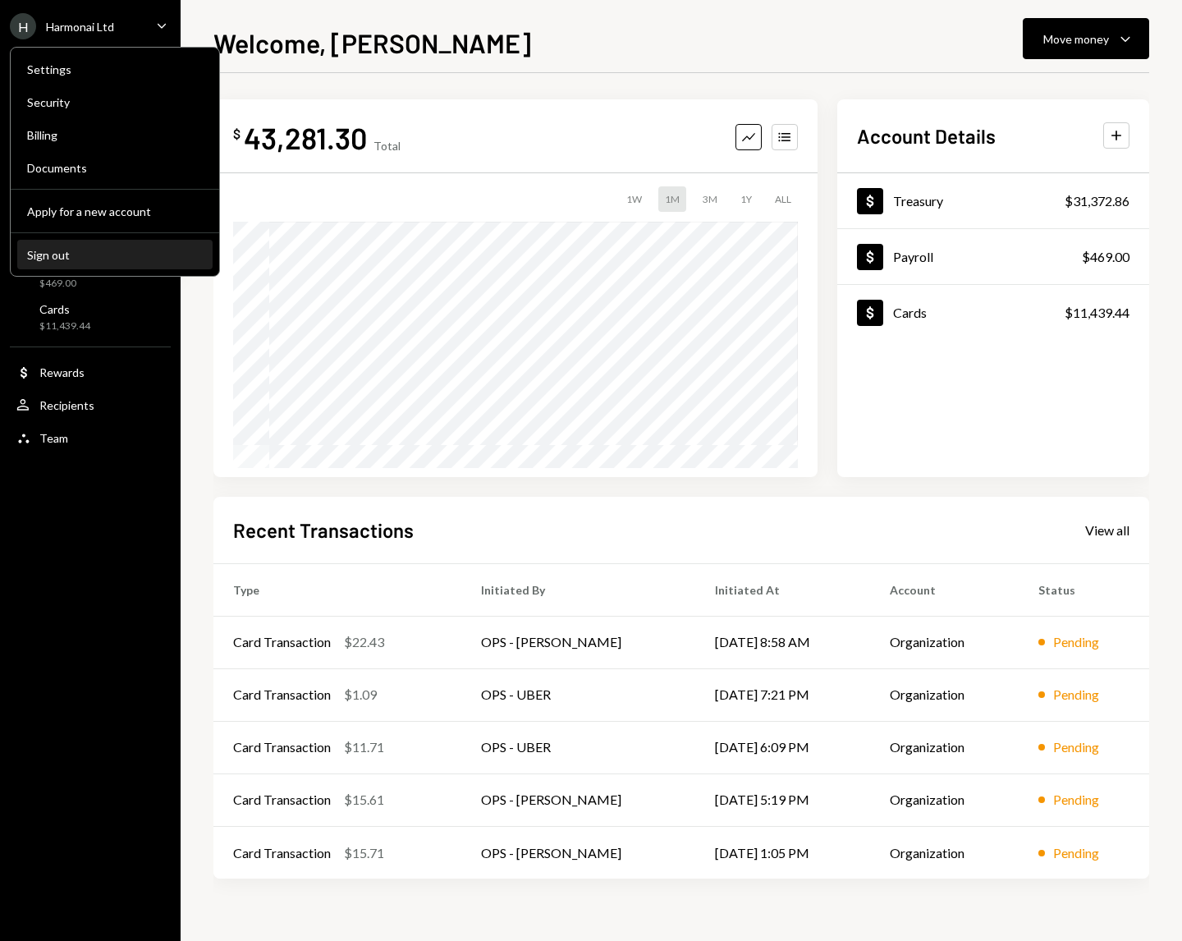
click at [90, 253] on div "Sign out" at bounding box center [115, 255] width 176 height 14
